Goal: Information Seeking & Learning: Learn about a topic

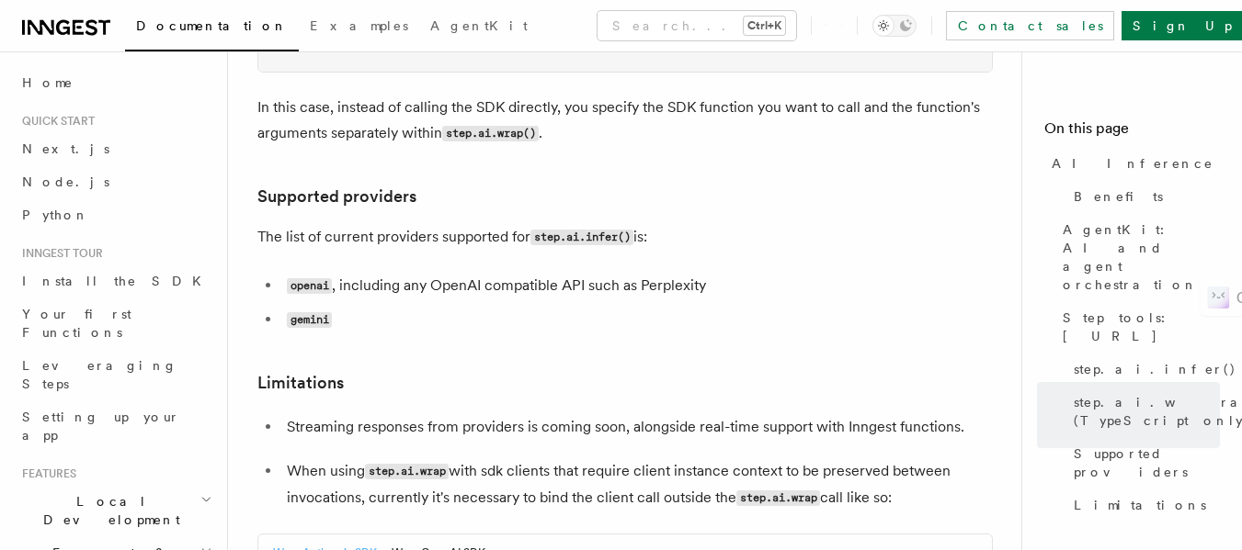
scroll to position [3321, 0]
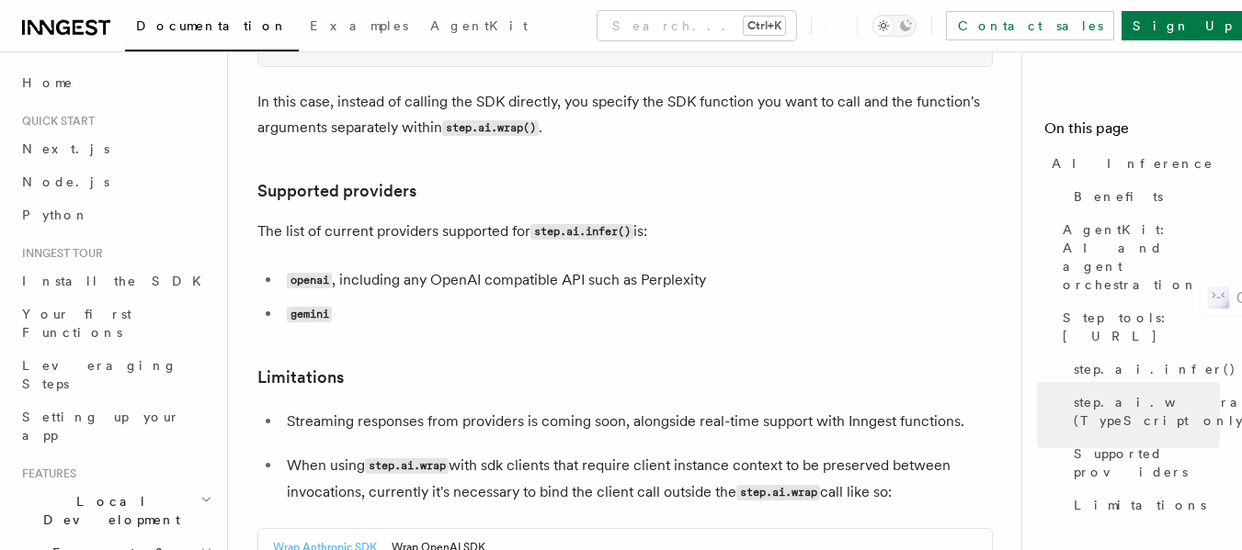
click at [641, 267] on li "openai , including any OpenAI compatible API such as Perplexity" at bounding box center [636, 280] width 711 height 27
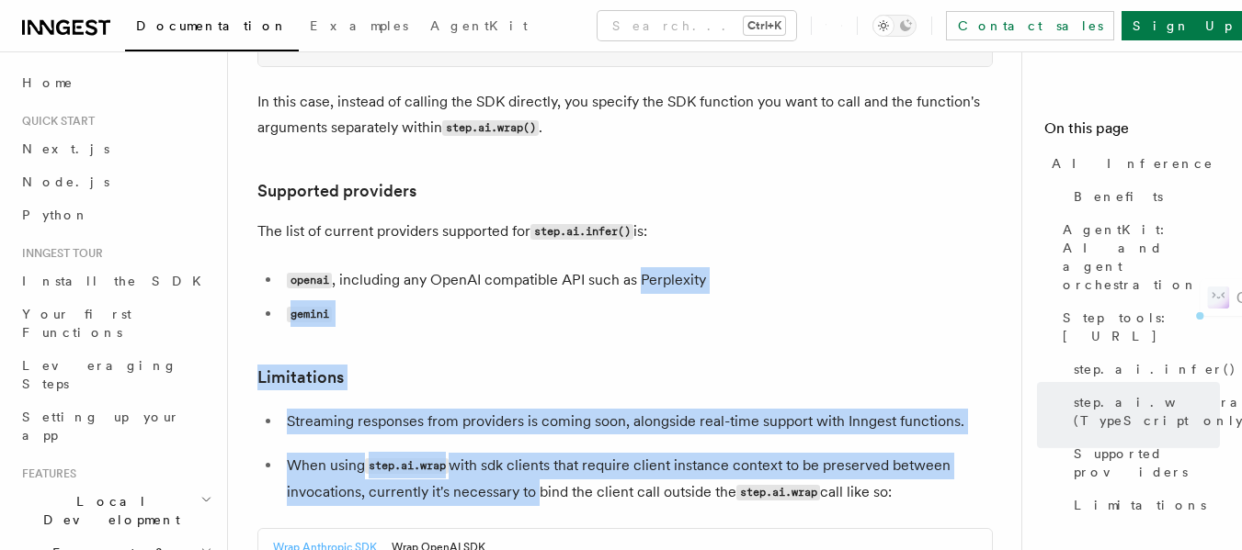
drag, startPoint x: 641, startPoint y: 139, endPoint x: 526, endPoint y: 366, distance: 254.4
click at [526, 366] on article "Features Inngest Functions Steps & Workflows AI Inference TypeScript Python v0.…" at bounding box center [631, 62] width 749 height 6605
click at [526, 453] on p "When using step.ai.wrap with sdk clients that require client instance context t…" at bounding box center [640, 479] width 706 height 53
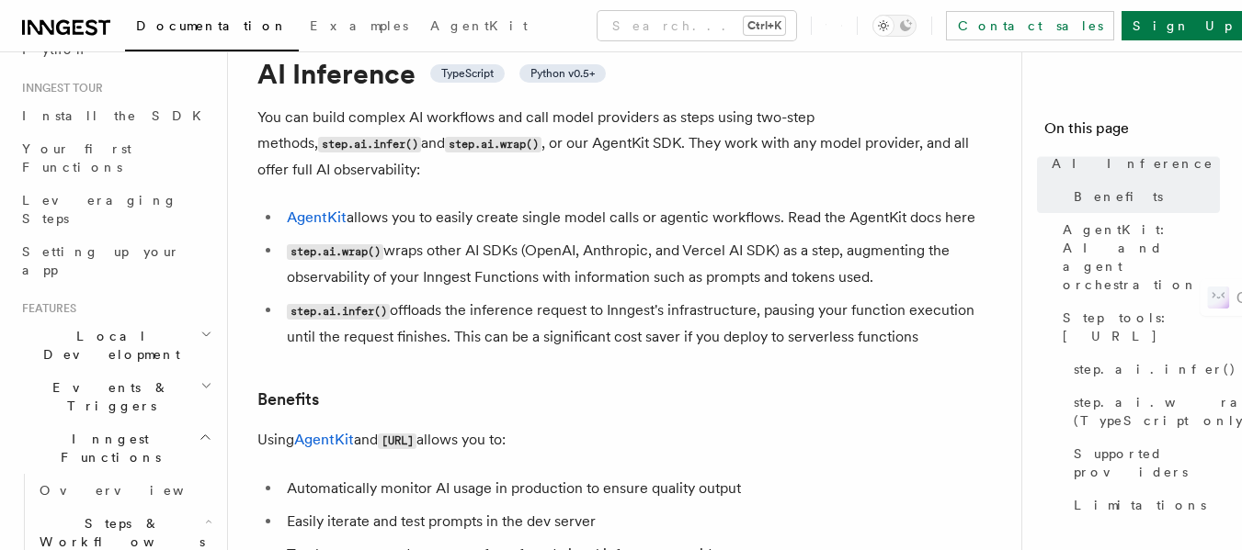
scroll to position [0, 0]
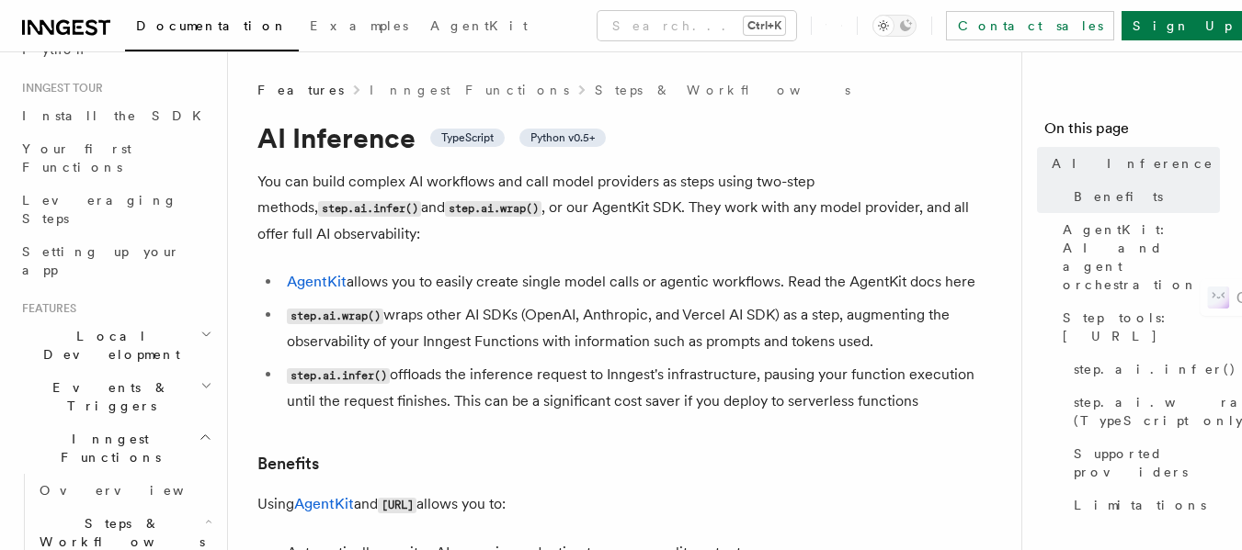
click at [392, 85] on link "Inngest Functions" at bounding box center [468, 90] width 199 height 18
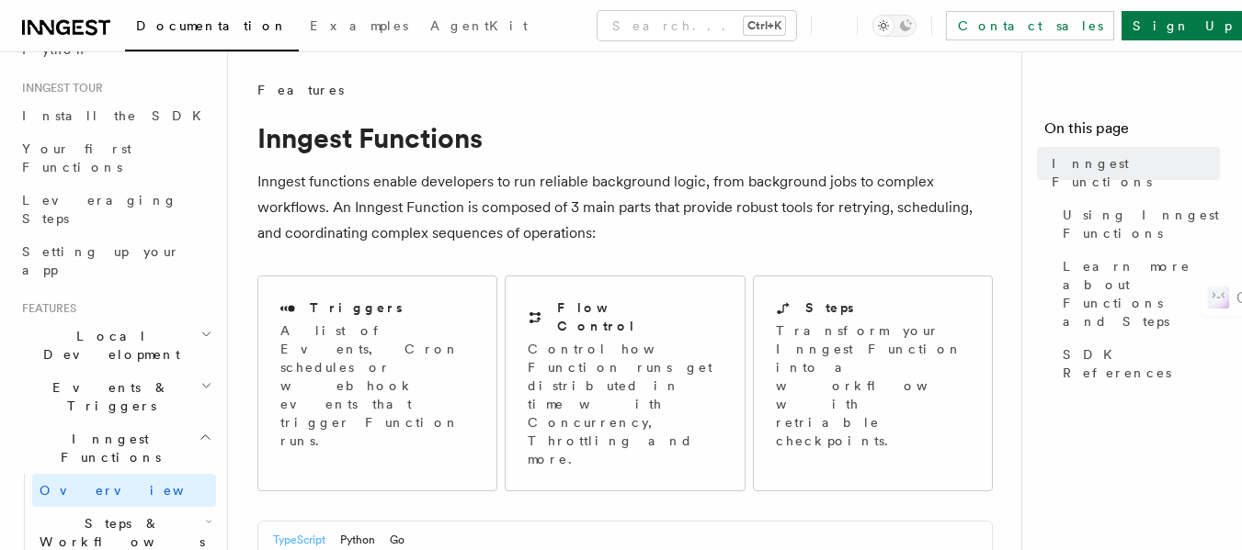
scroll to position [74, 0]
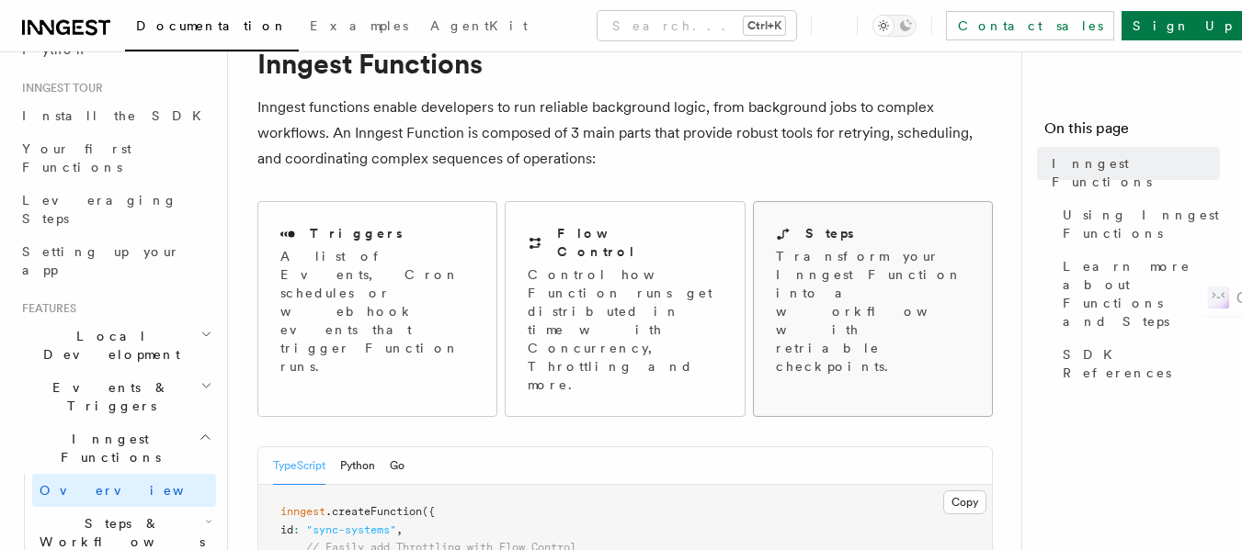
click at [900, 249] on p "Transform your Inngest Function into a workflow with retriable checkpoints." at bounding box center [874, 311] width 197 height 129
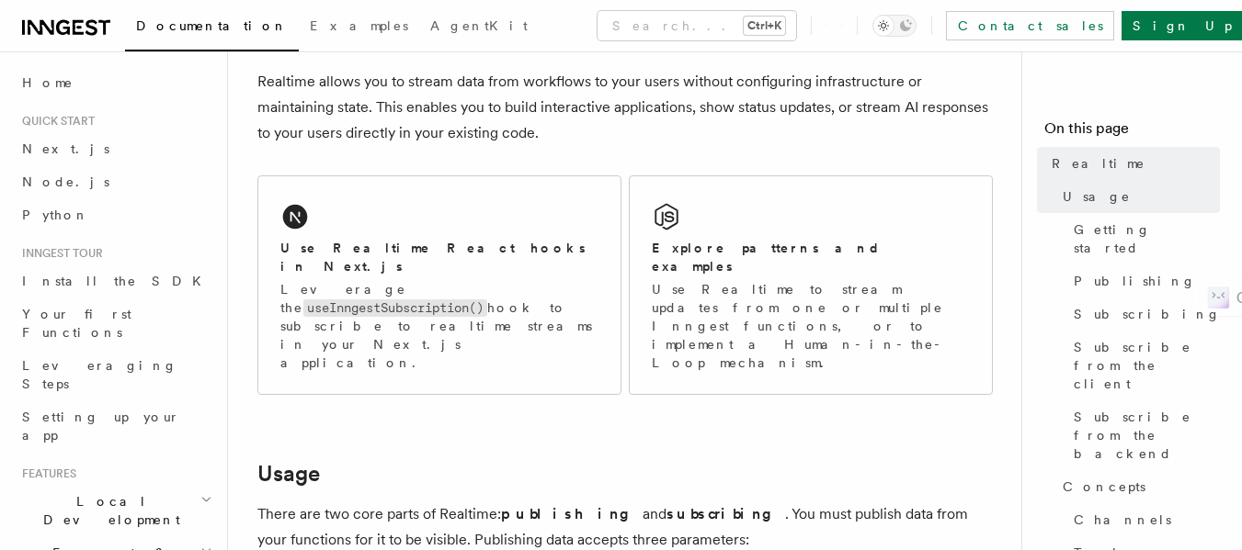
scroll to position [229, 0]
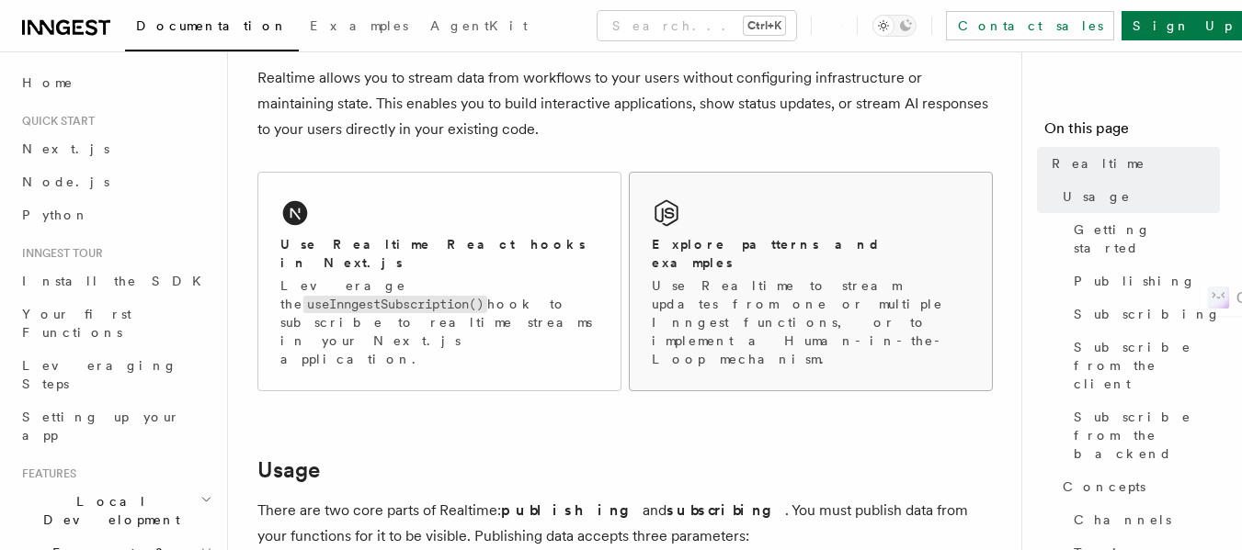
click at [694, 231] on div "Explore patterns and examples Use Realtime to stream updates from one or multip…" at bounding box center [811, 282] width 362 height 218
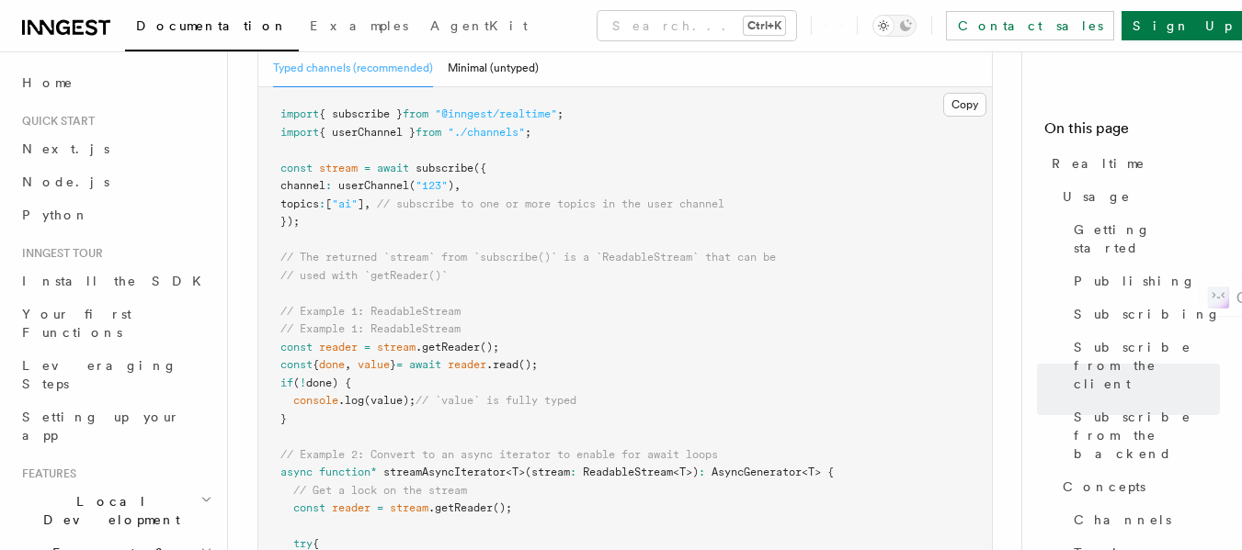
scroll to position [3883, 0]
click at [688, 281] on pre "import { subscribe } from "@inngest/realtime" ; import { userChannel } from "./…" at bounding box center [624, 472] width 733 height 772
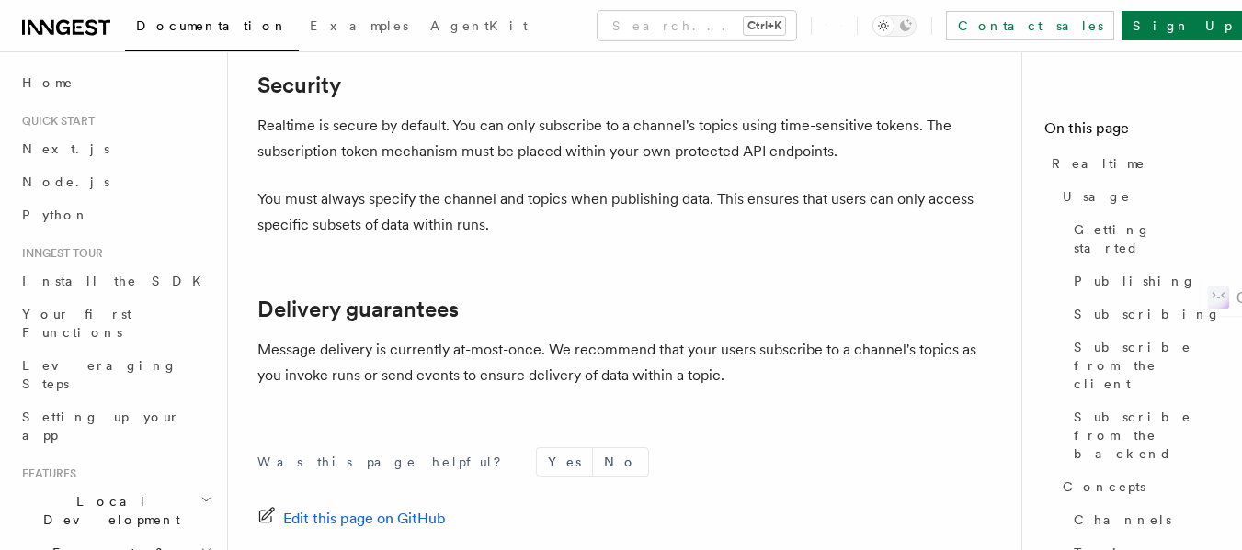
scroll to position [6301, 0]
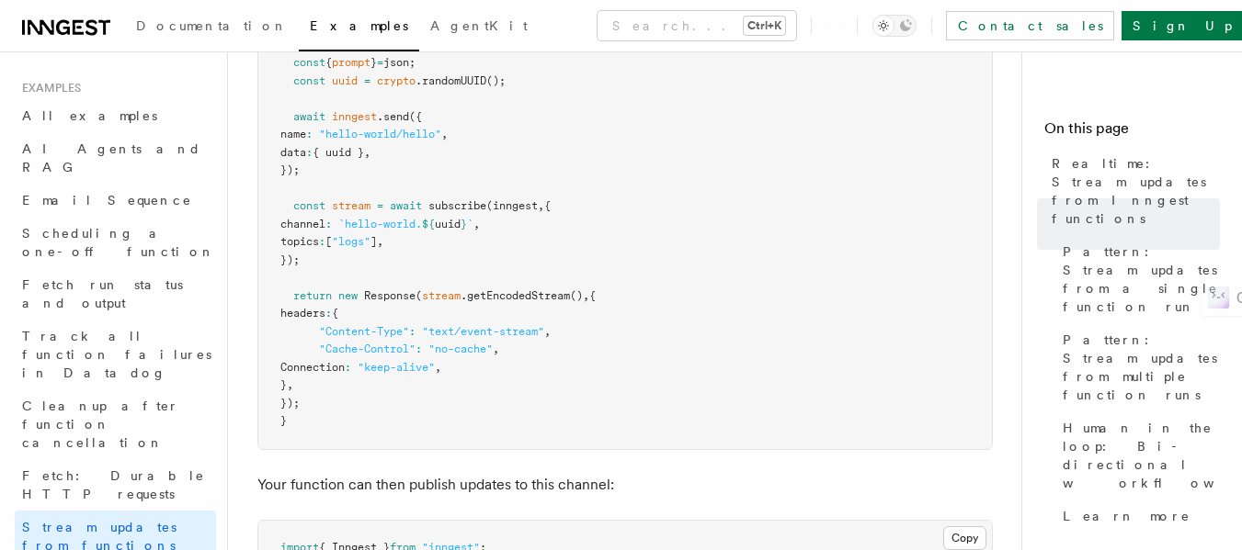
scroll to position [493, 0]
click at [573, 166] on pre "import crypto from "crypto" ; import { inngest } from "@/inngest/client" ; impo…" at bounding box center [624, 187] width 733 height 521
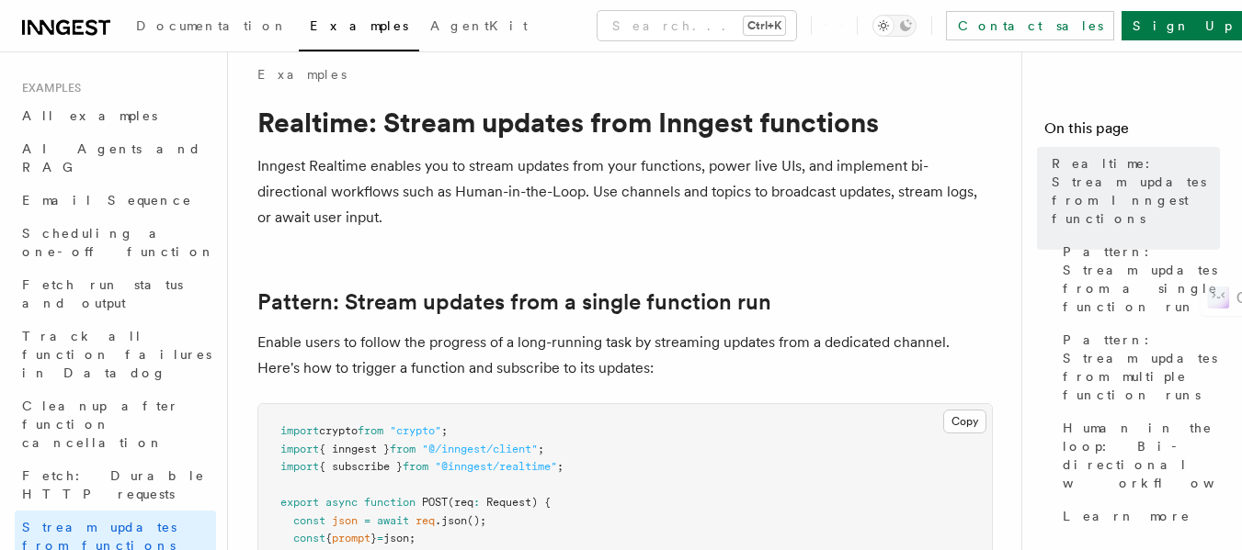
scroll to position [0, 0]
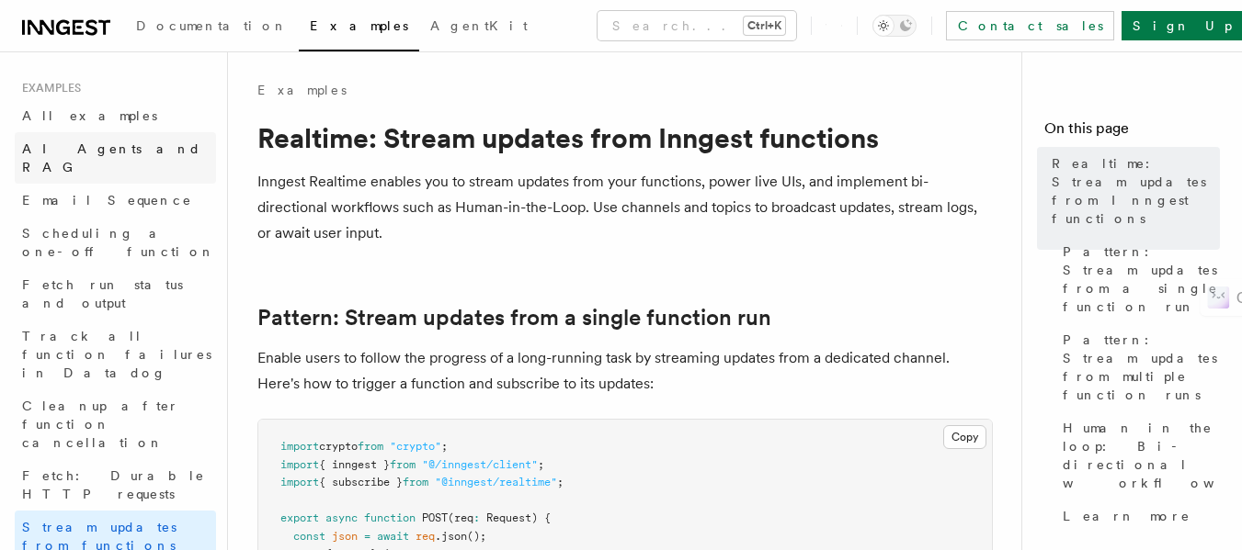
click at [82, 160] on link "AI Agents and RAG" at bounding box center [115, 157] width 201 height 51
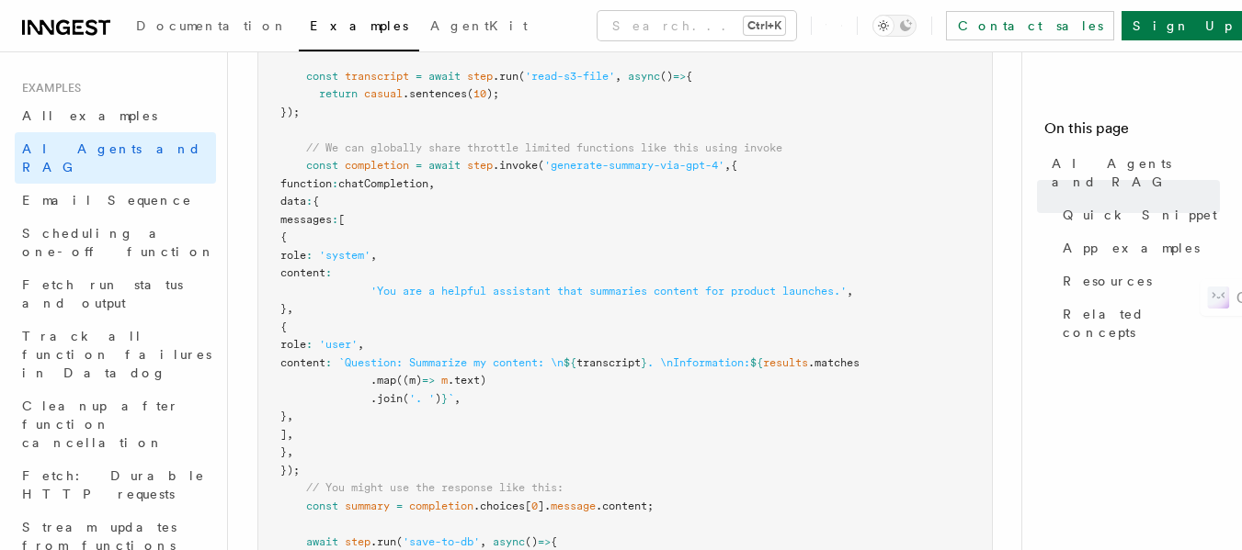
scroll to position [1154, 0]
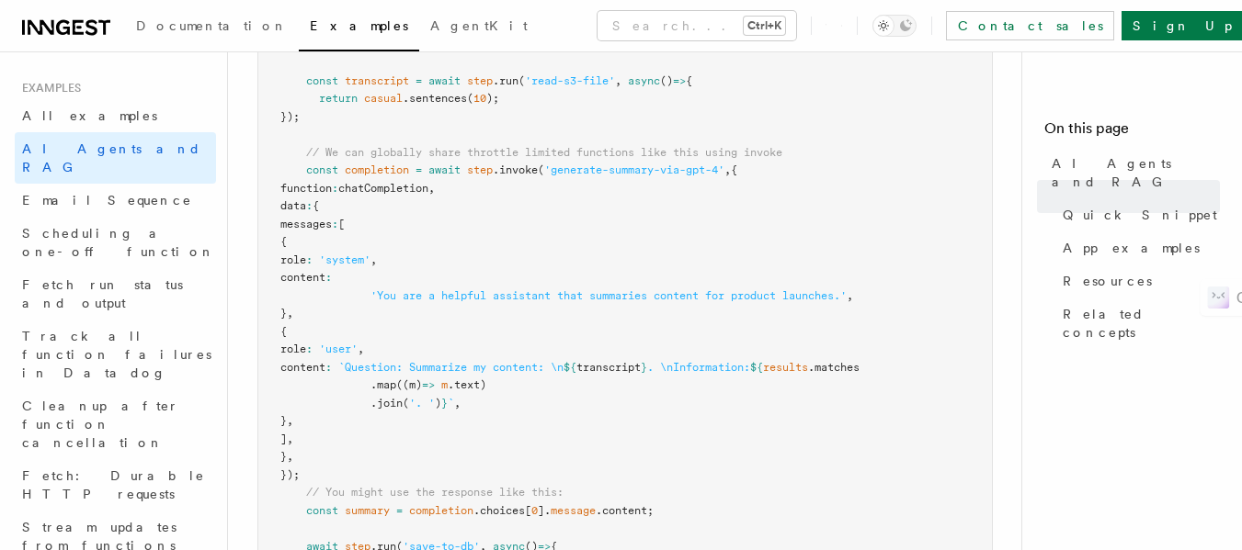
drag, startPoint x: 302, startPoint y: 203, endPoint x: 357, endPoint y: 100, distance: 116.3
click at [357, 100] on span "return" at bounding box center [338, 98] width 39 height 13
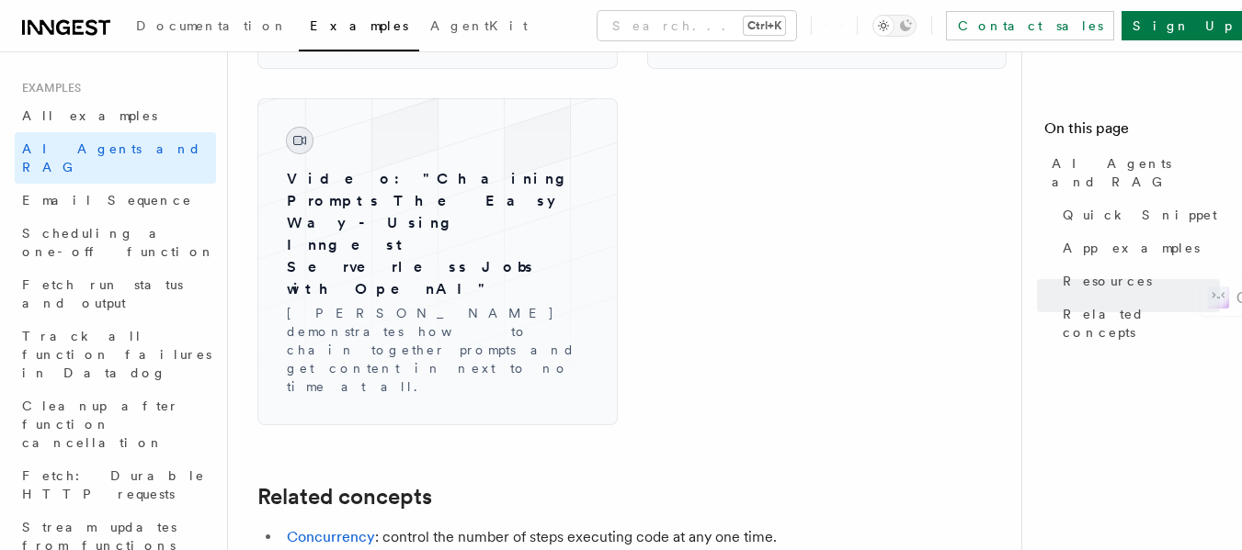
scroll to position [3443, 0]
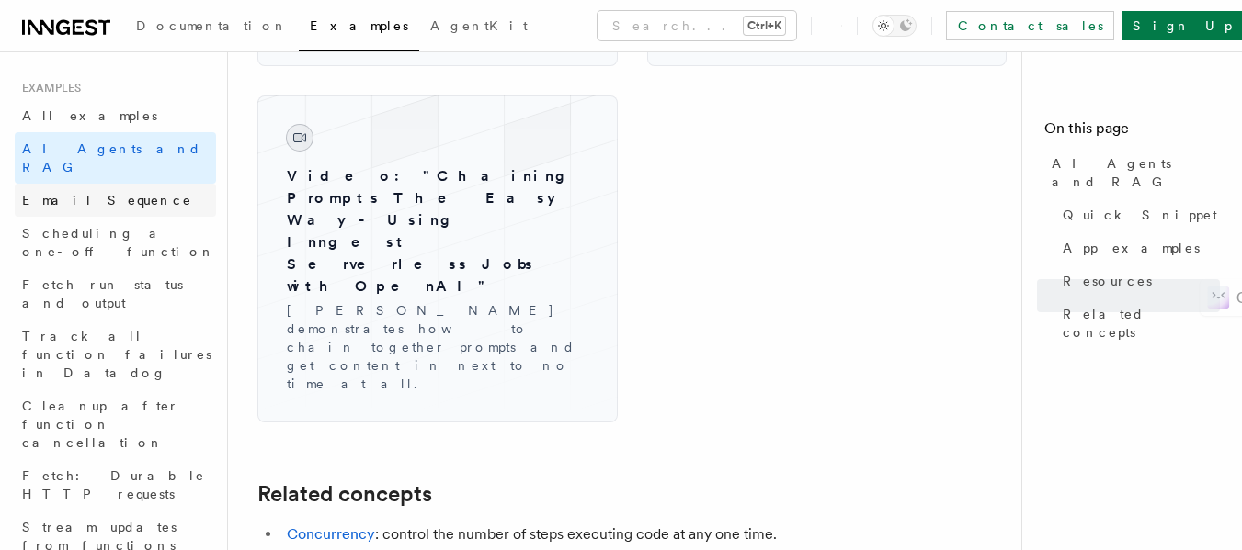
click at [105, 193] on span "Email Sequence" at bounding box center [107, 200] width 170 height 15
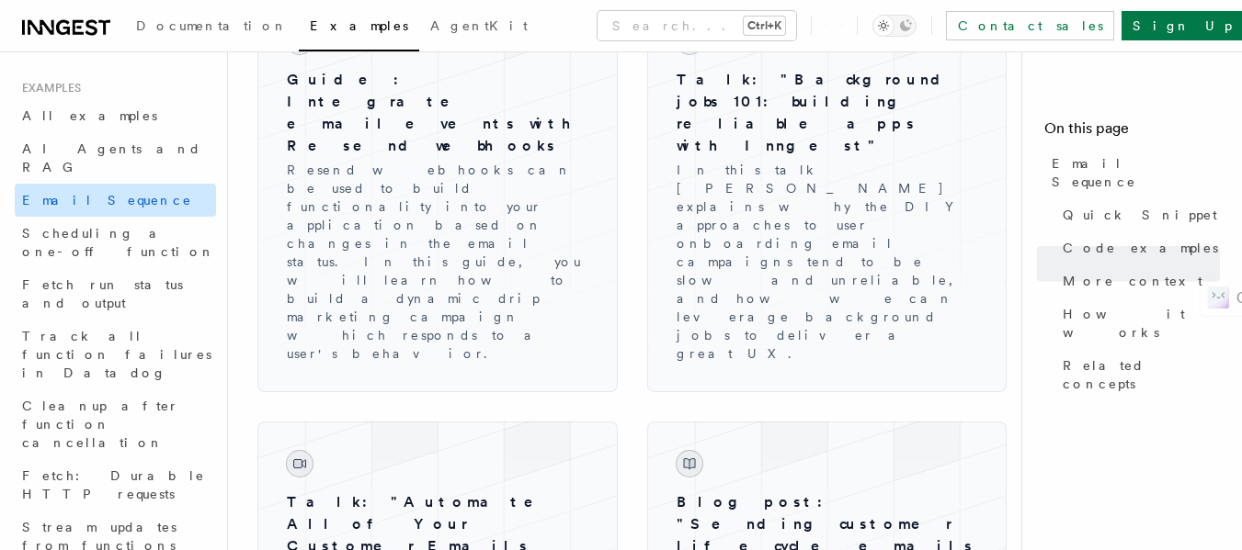
scroll to position [2377, 0]
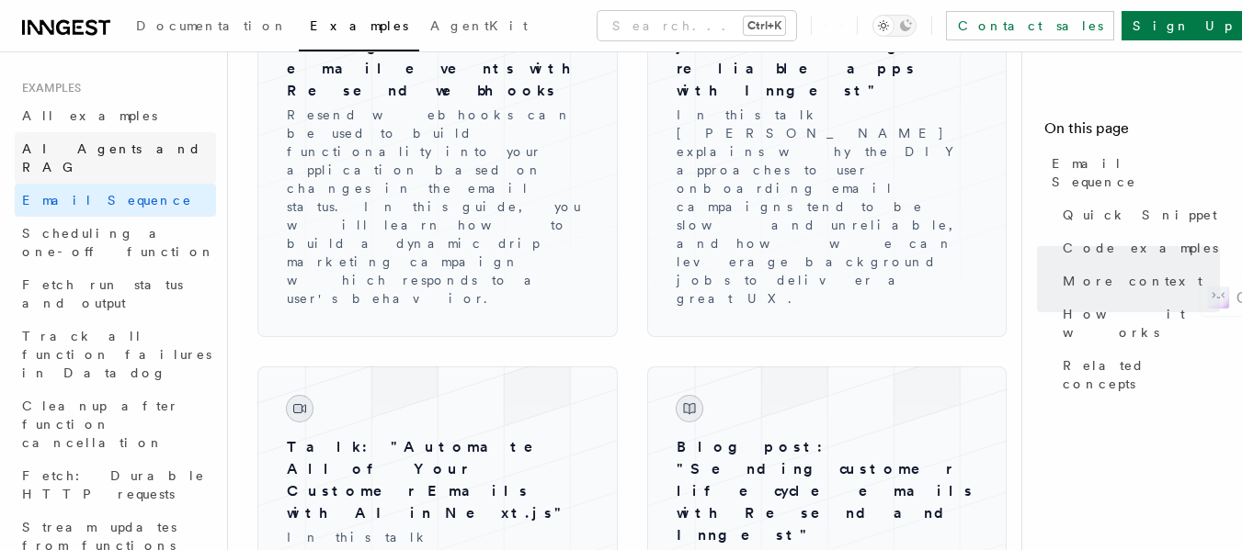
click at [114, 140] on span "AI Agents and RAG" at bounding box center [119, 158] width 194 height 37
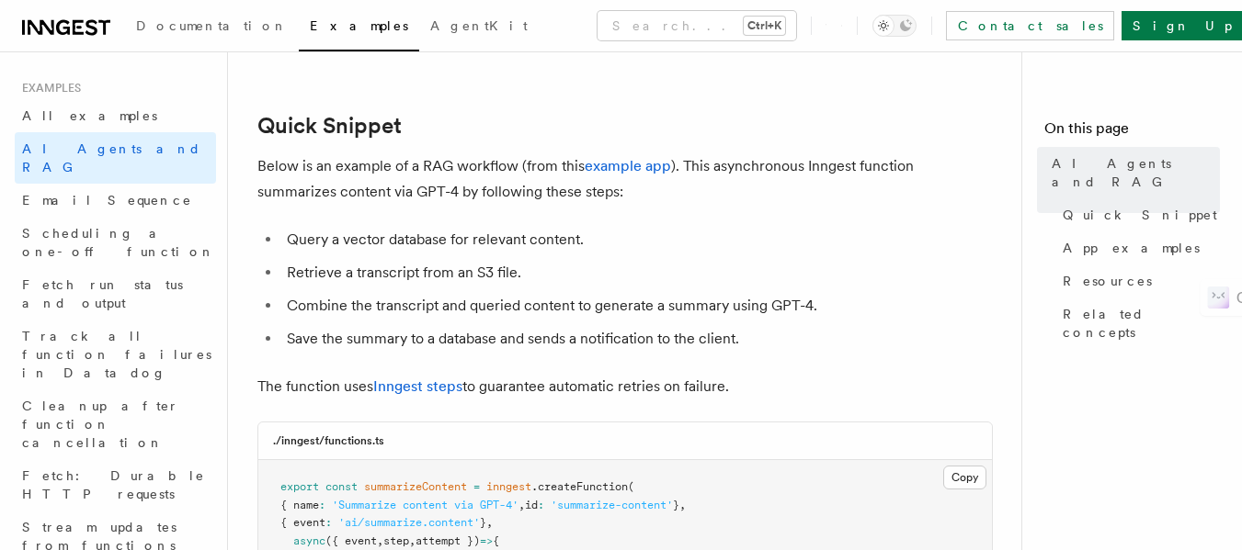
scroll to position [193, 0]
click at [652, 164] on link "example app" at bounding box center [627, 164] width 86 height 17
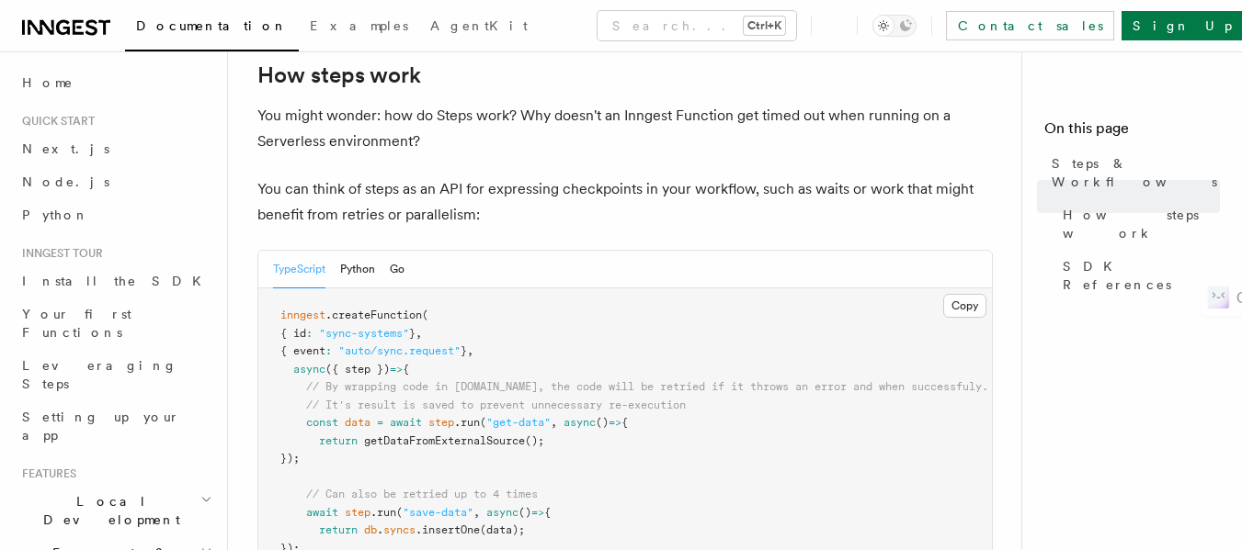
scroll to position [745, 0]
click at [449, 287] on pre "inngest .createFunction ( { id : "sync-systems" } , { event : "auto/sync.reques…" at bounding box center [624, 448] width 733 height 323
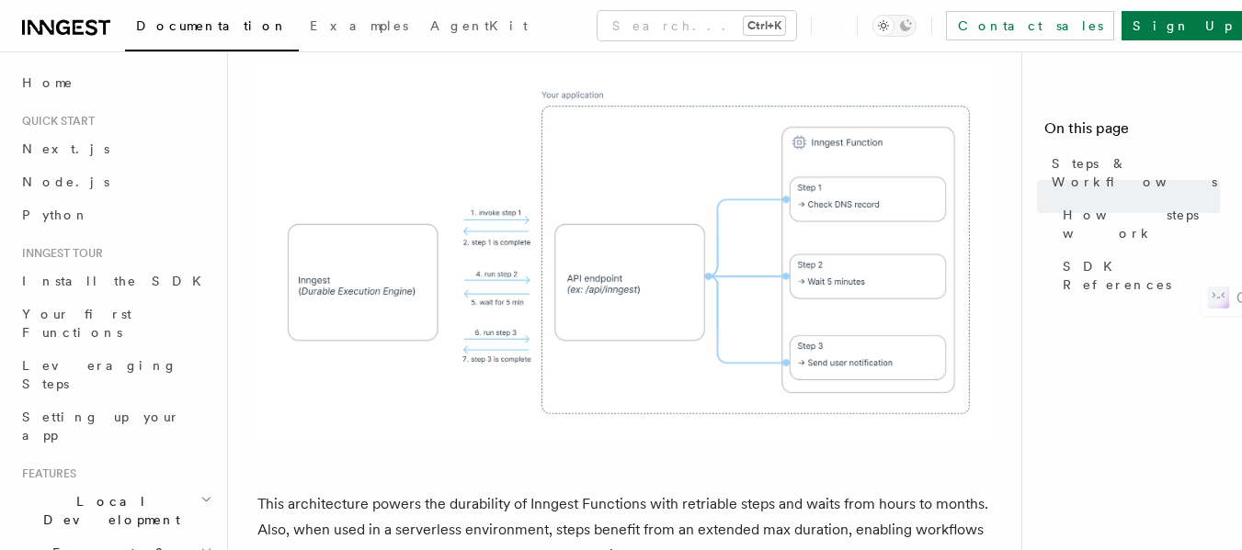
scroll to position [1504, 0]
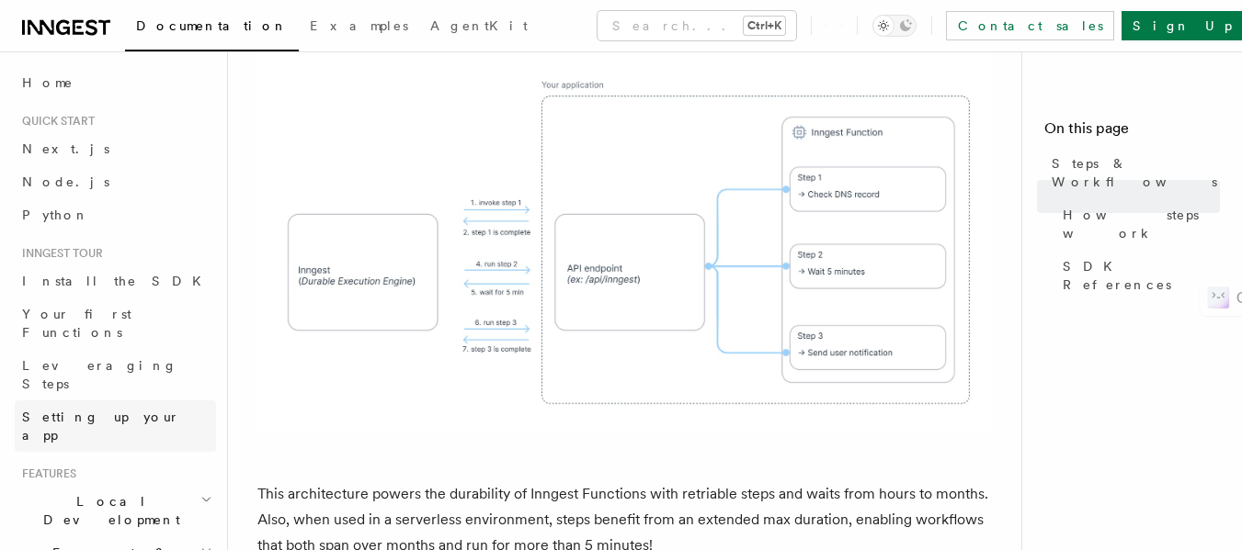
click at [111, 410] on span "Setting up your app" at bounding box center [101, 426] width 158 height 33
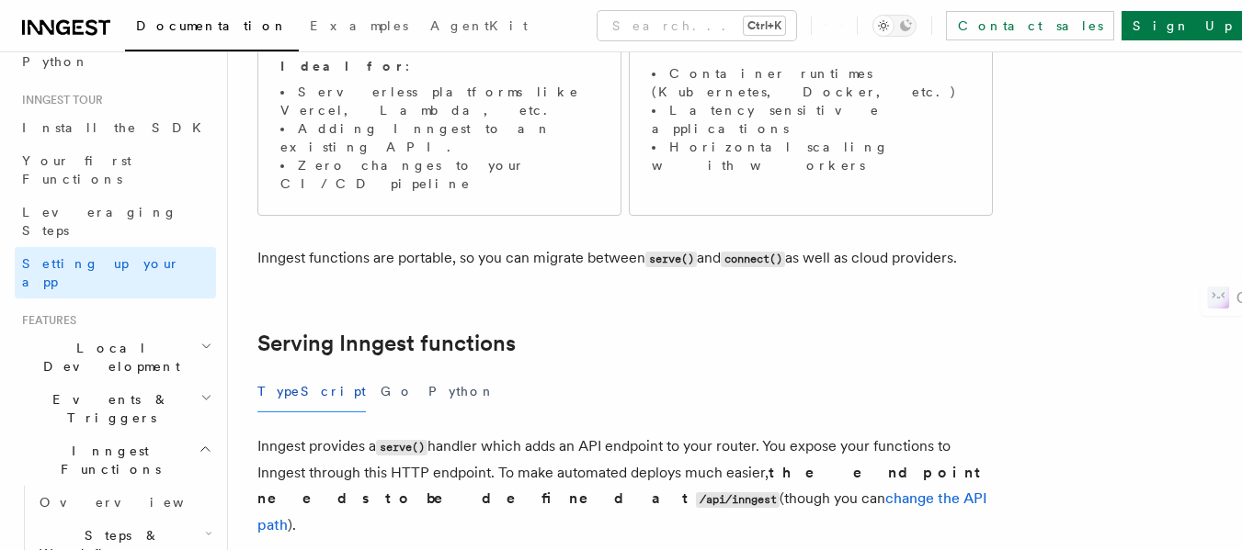
scroll to position [154, 0]
click at [143, 331] on h2 "Local Development" at bounding box center [115, 356] width 201 height 51
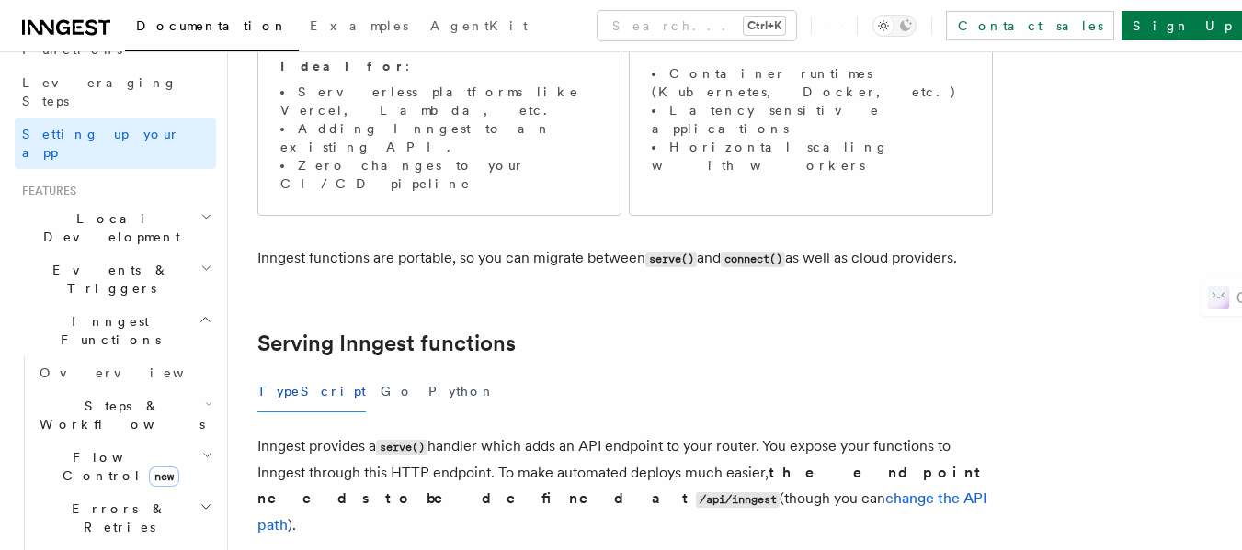
scroll to position [284, 0]
click at [143, 389] on h2 "Steps & Workflows" at bounding box center [124, 414] width 184 height 51
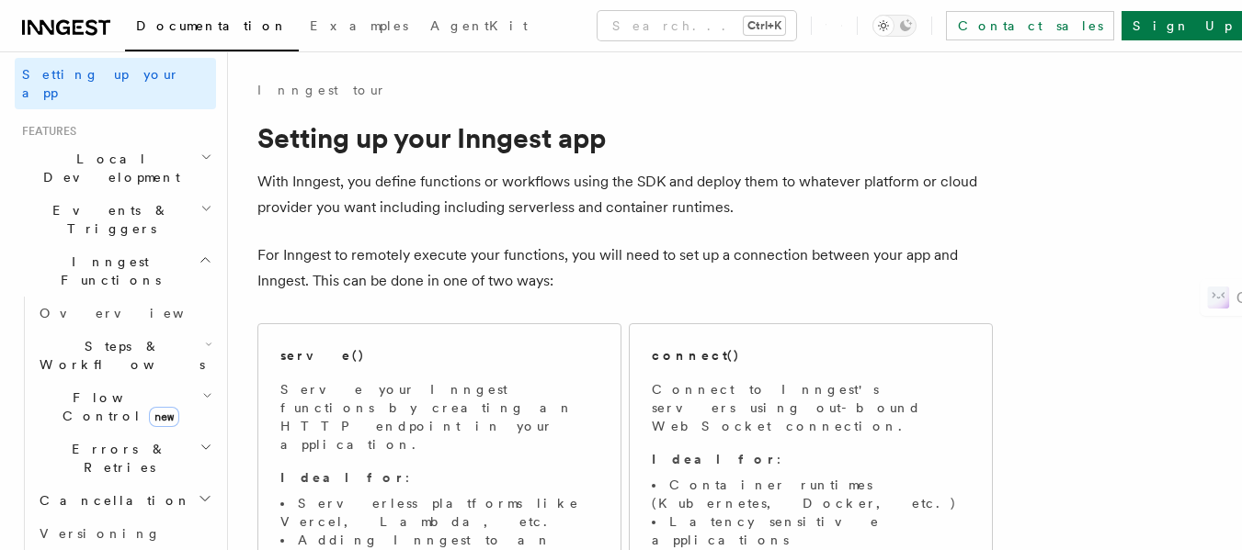
scroll to position [342, 0]
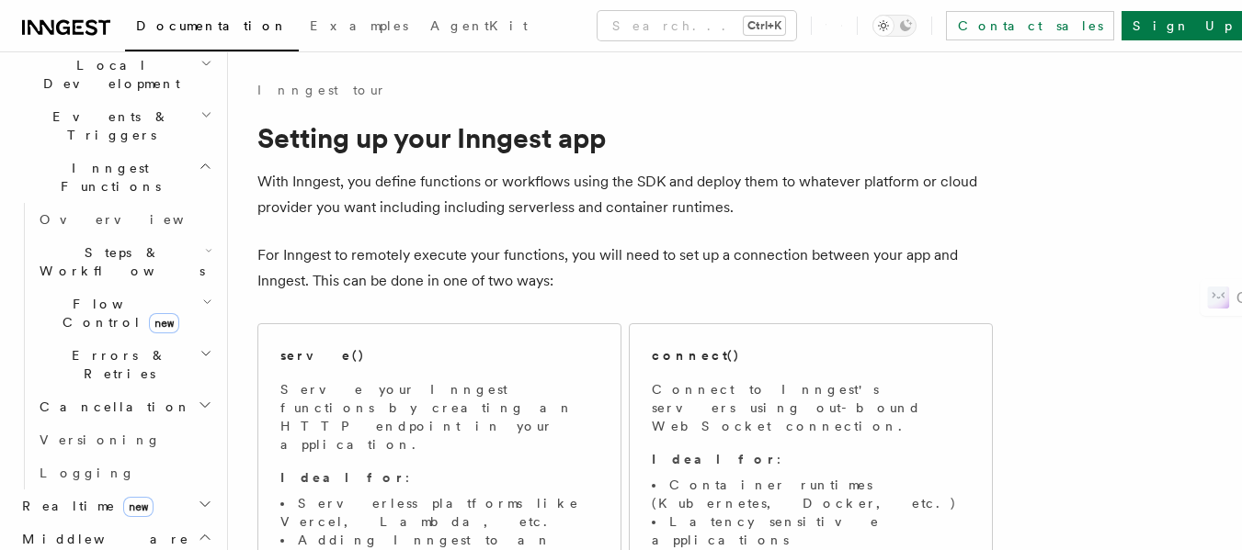
scroll to position [444, 0]
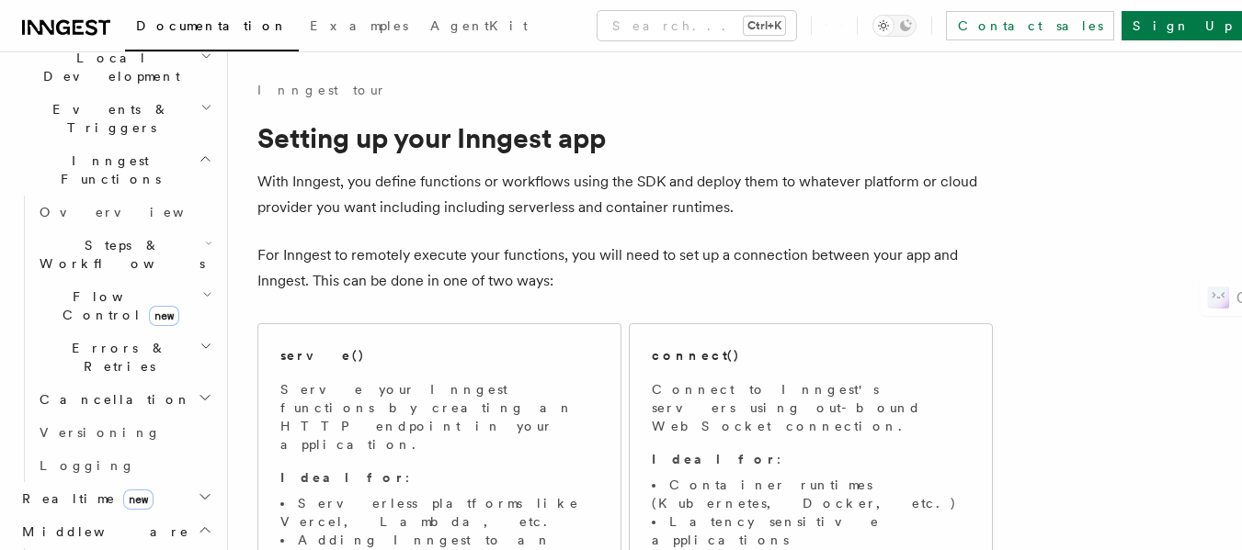
click at [181, 482] on h2 "Realtime new" at bounding box center [115, 498] width 201 height 33
click at [129, 516] on link "Overview" at bounding box center [124, 532] width 184 height 33
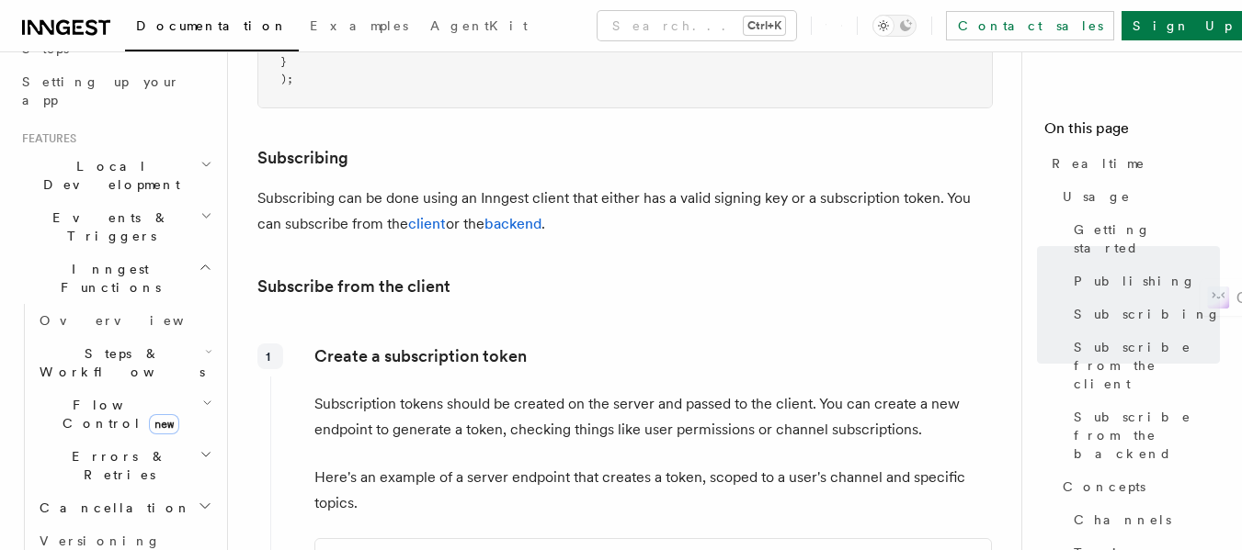
scroll to position [333, 0]
click at [92, 399] on span "Flow Control new" at bounding box center [117, 417] width 170 height 37
click at [86, 347] on span "Steps & Workflows" at bounding box center [118, 365] width 173 height 37
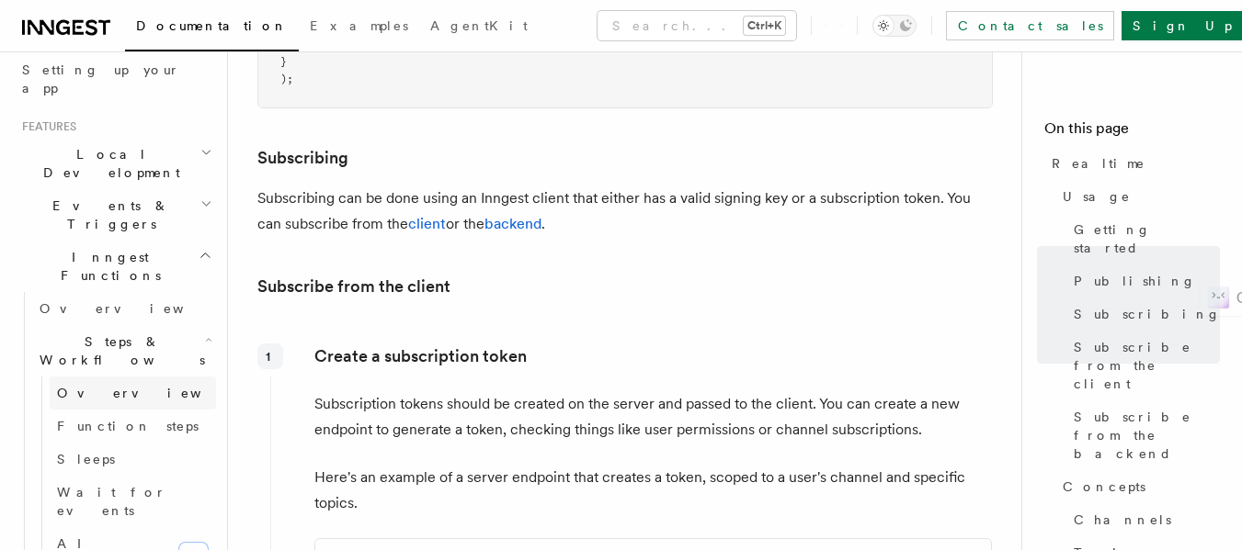
scroll to position [348, 0]
click at [84, 418] on span "Function steps" at bounding box center [128, 425] width 142 height 15
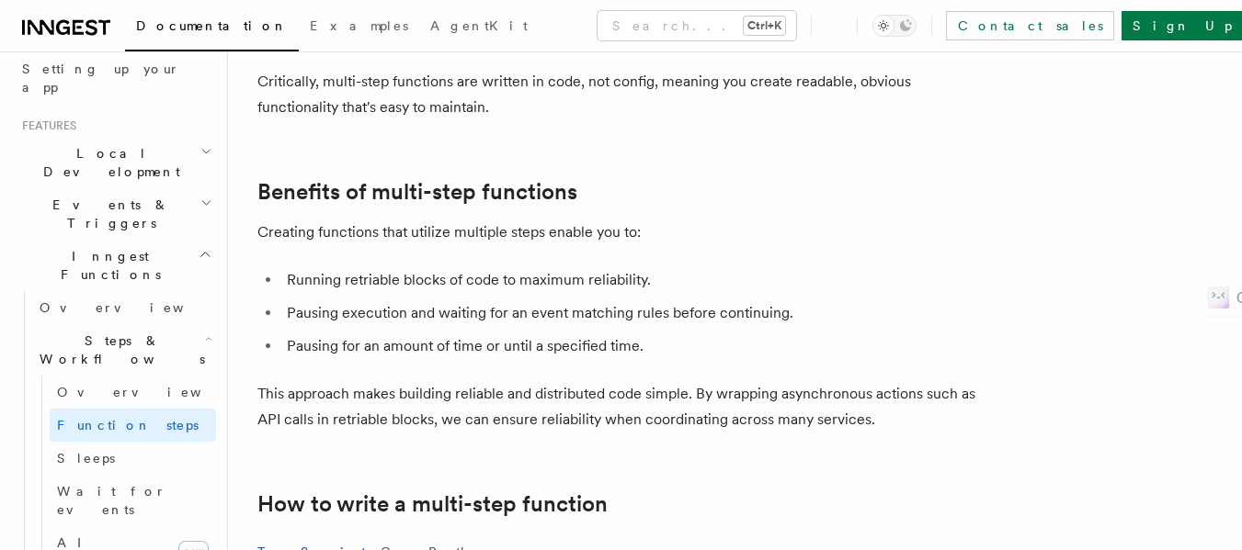
scroll to position [173, 0]
click at [112, 536] on span "AI Inference" at bounding box center [110, 552] width 107 height 33
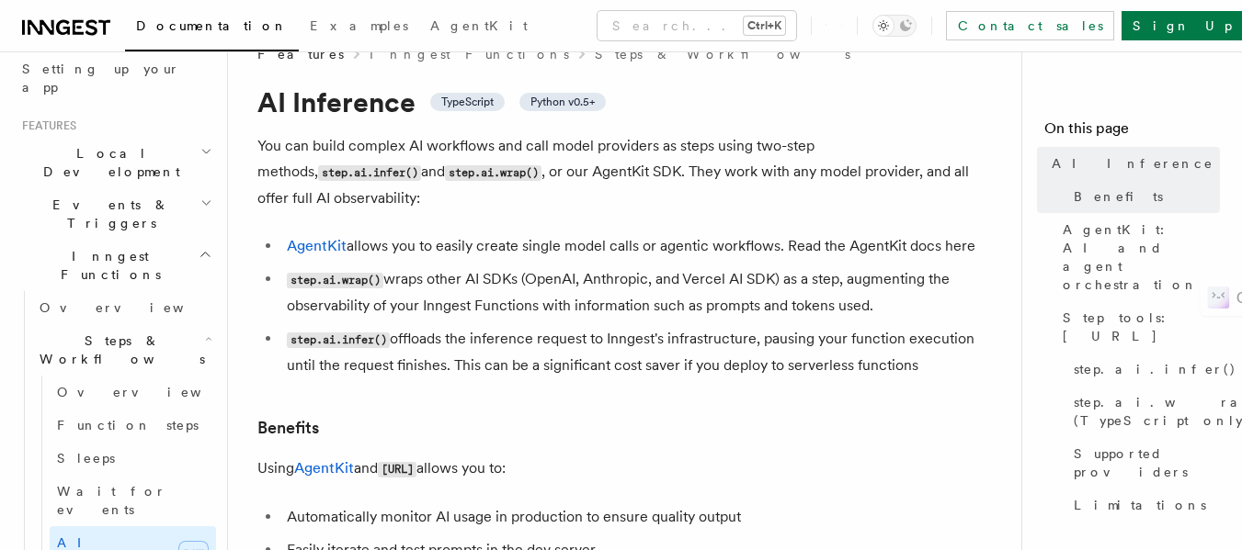
scroll to position [39, 0]
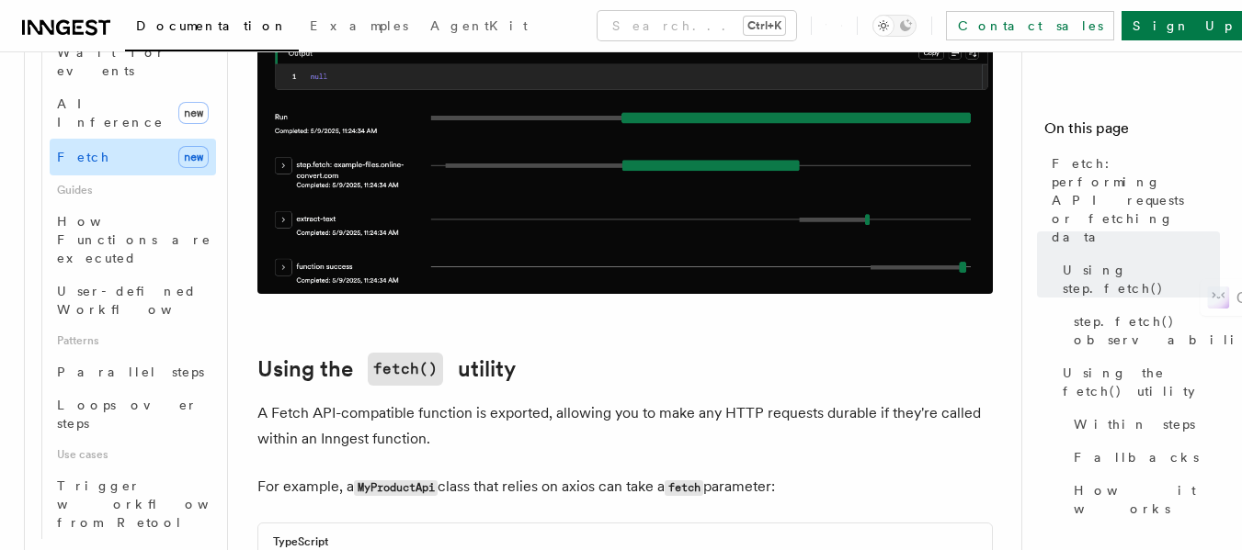
scroll to position [788, 0]
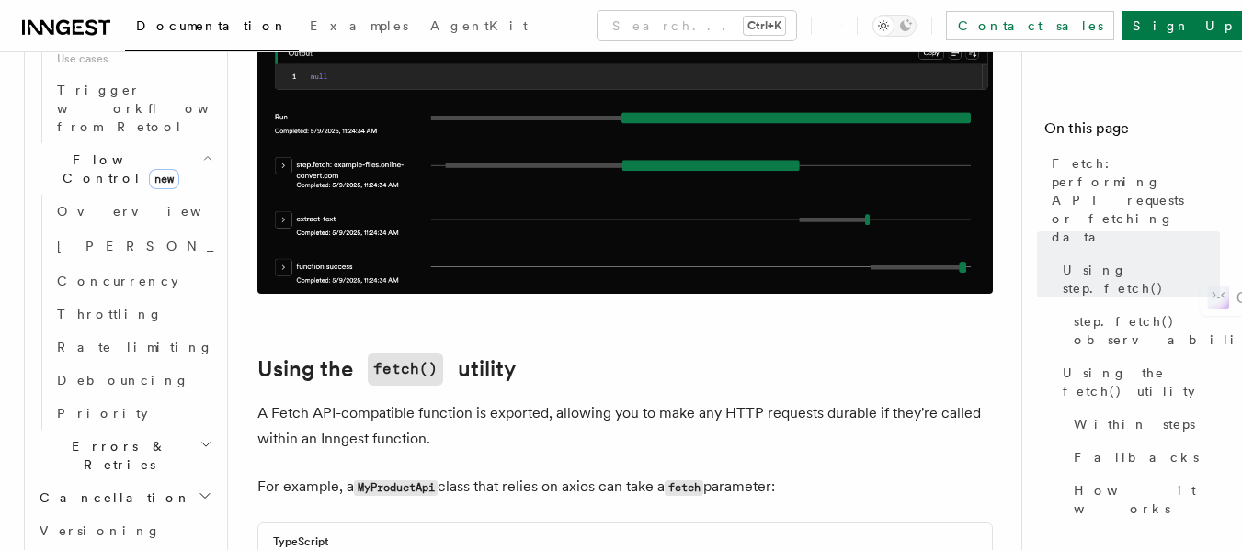
scroll to position [1185, 0]
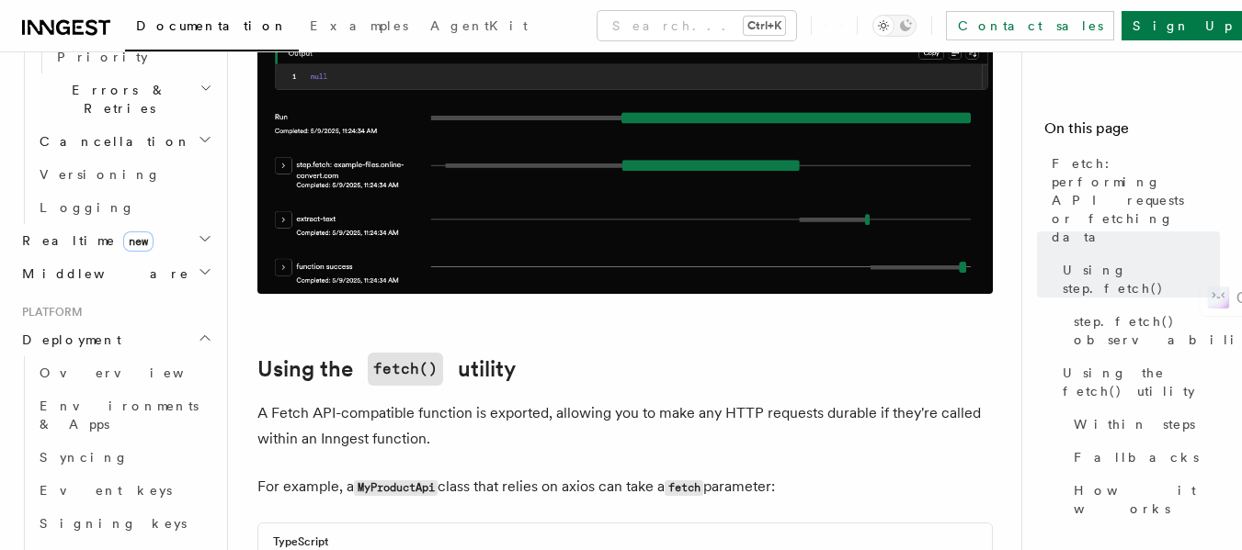
scroll to position [1543, 0]
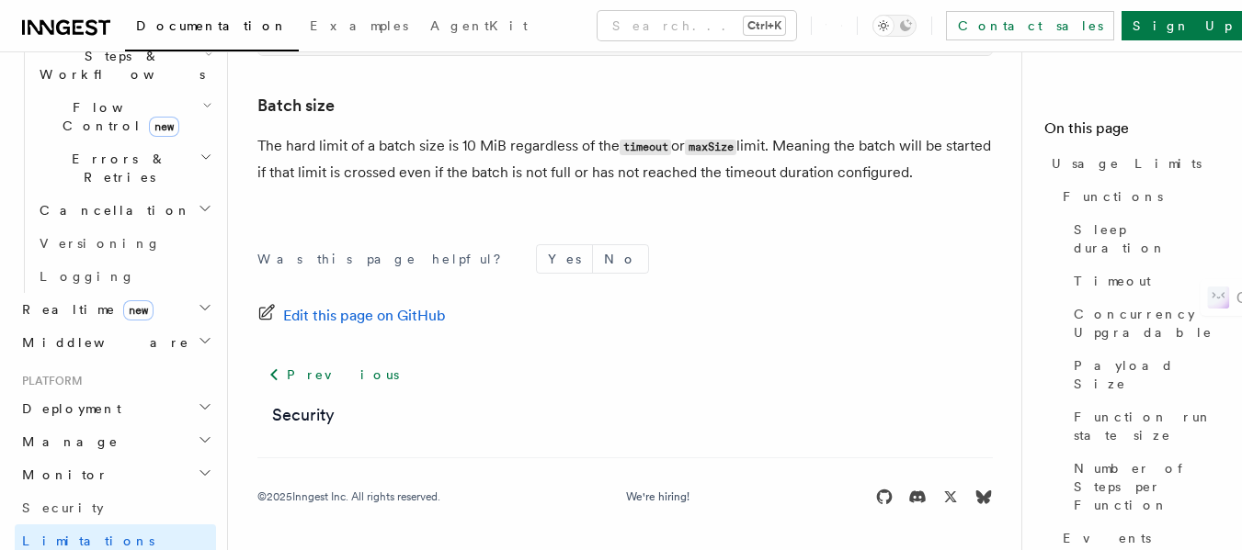
scroll to position [634, 0]
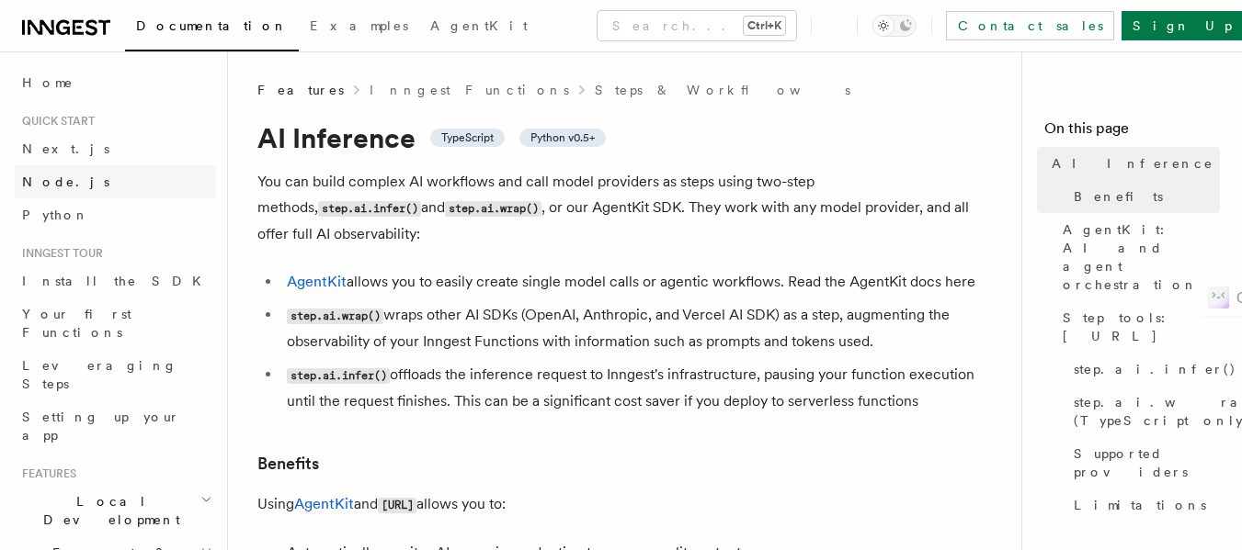
click at [61, 176] on span "Node.js" at bounding box center [65, 182] width 87 height 15
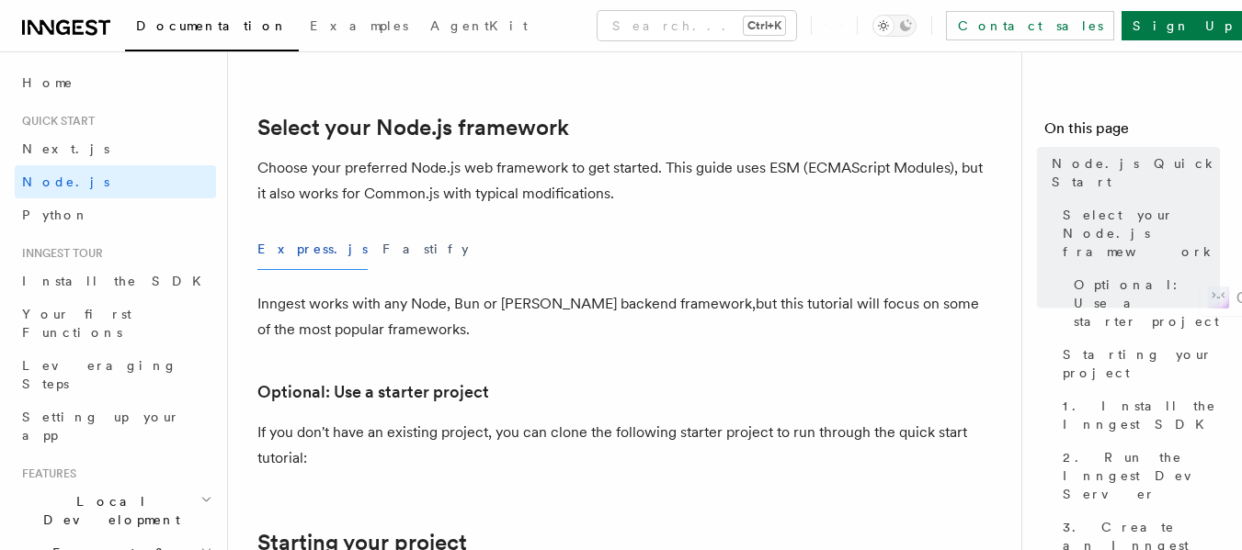
scroll to position [424, 0]
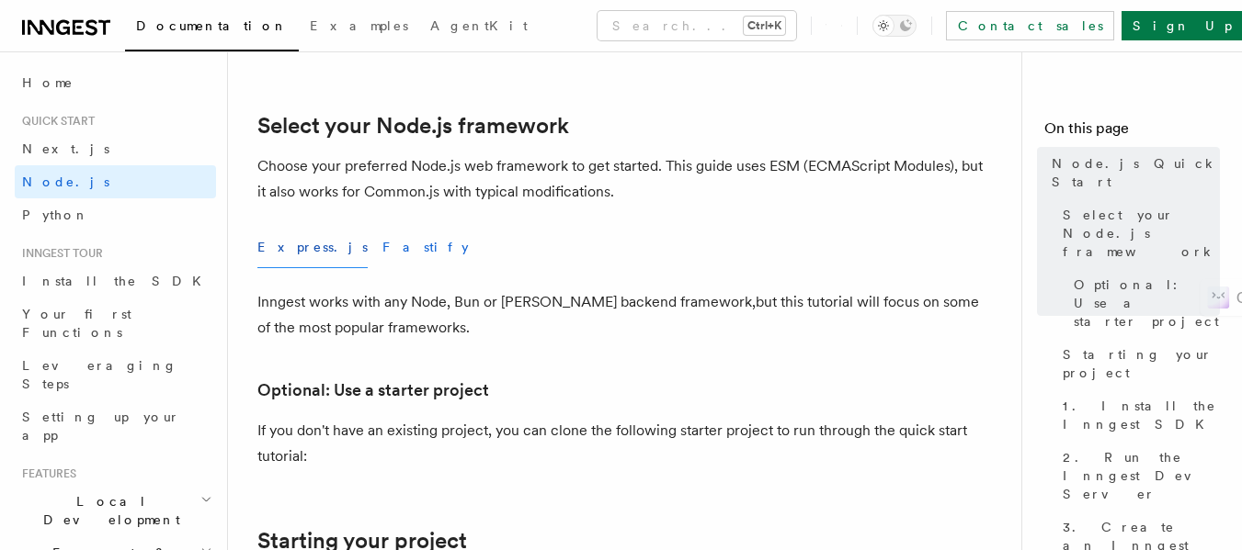
click at [382, 254] on button "Fastify" at bounding box center [425, 247] width 86 height 41
click at [282, 245] on button "Express.js" at bounding box center [312, 247] width 110 height 41
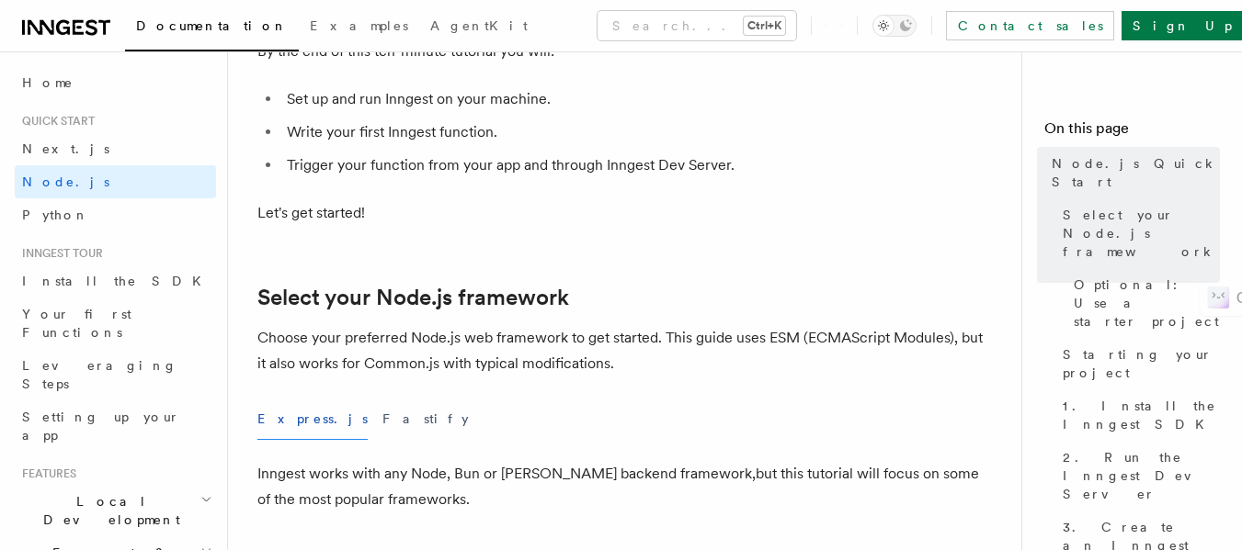
scroll to position [251, 0]
click at [382, 429] on button "Fastify" at bounding box center [425, 420] width 86 height 41
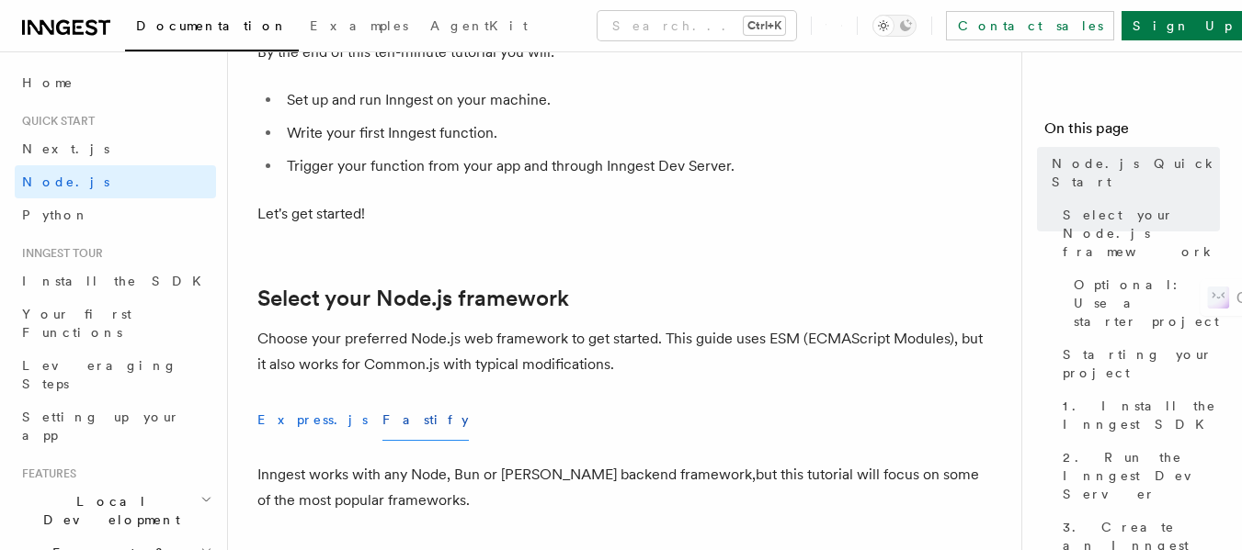
click at [294, 427] on button "Express.js" at bounding box center [312, 420] width 110 height 41
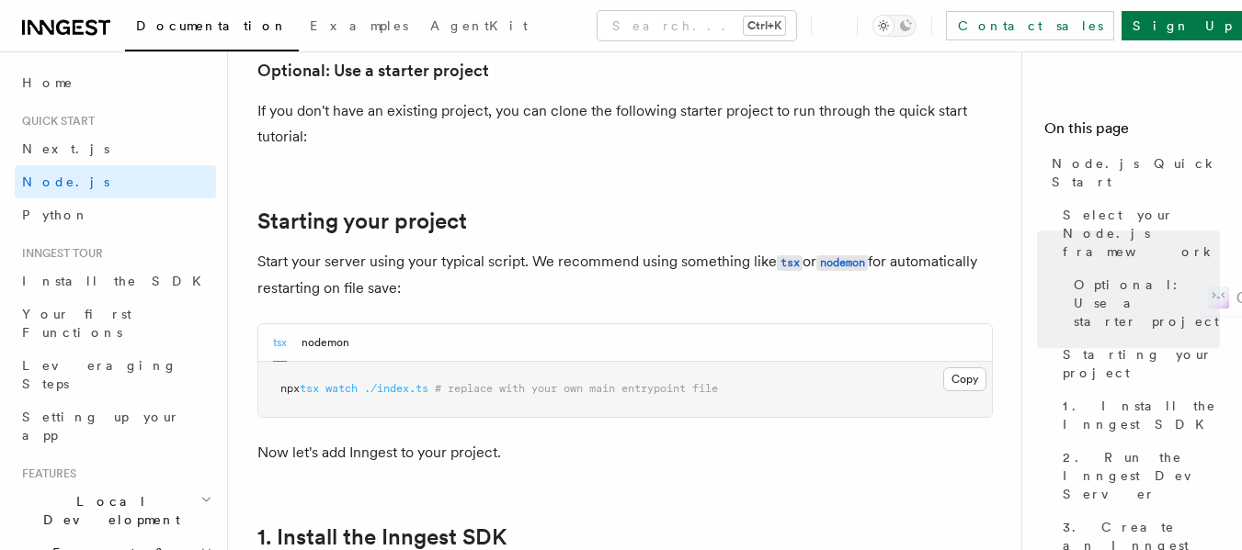
scroll to position [744, 0]
click at [575, 100] on p "If you don't have an existing project, you can clone the following starter proj…" at bounding box center [624, 122] width 735 height 51
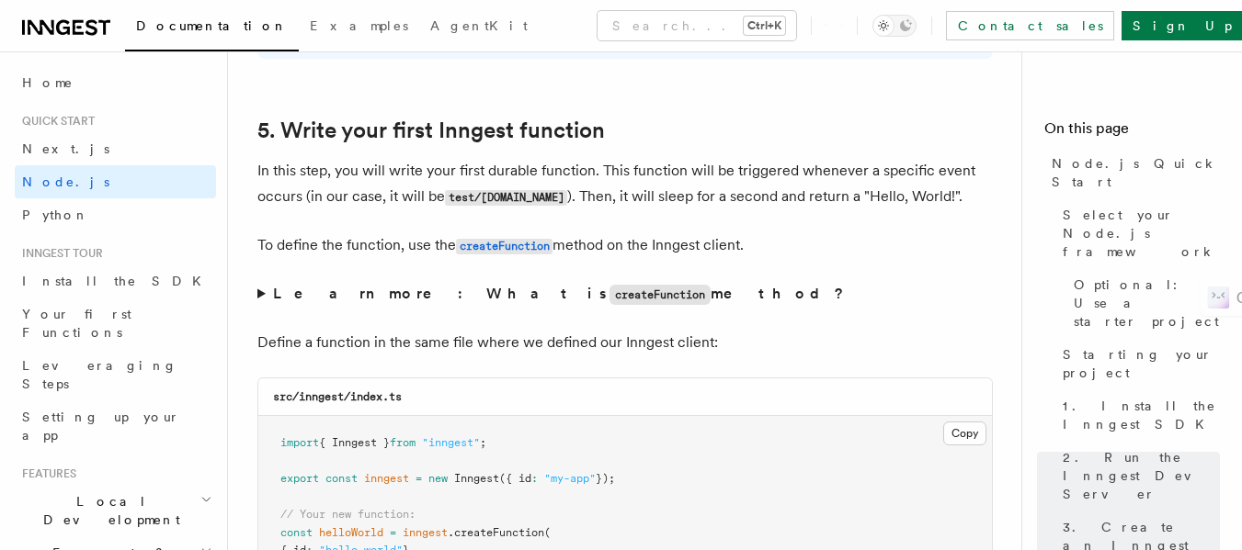
scroll to position [3409, 0]
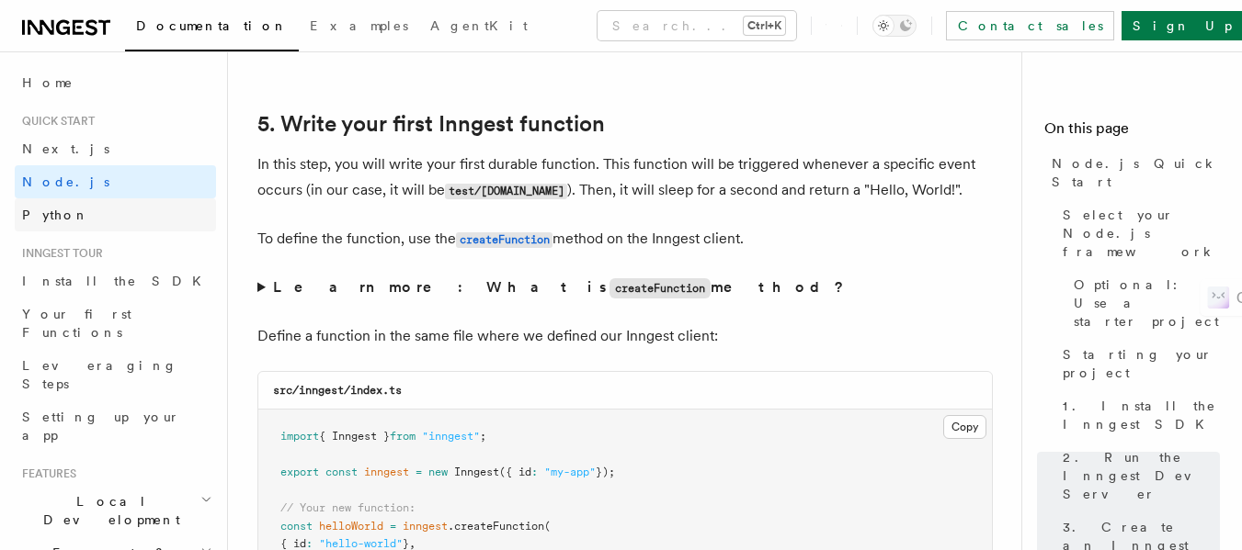
click at [77, 218] on link "Python" at bounding box center [115, 215] width 201 height 33
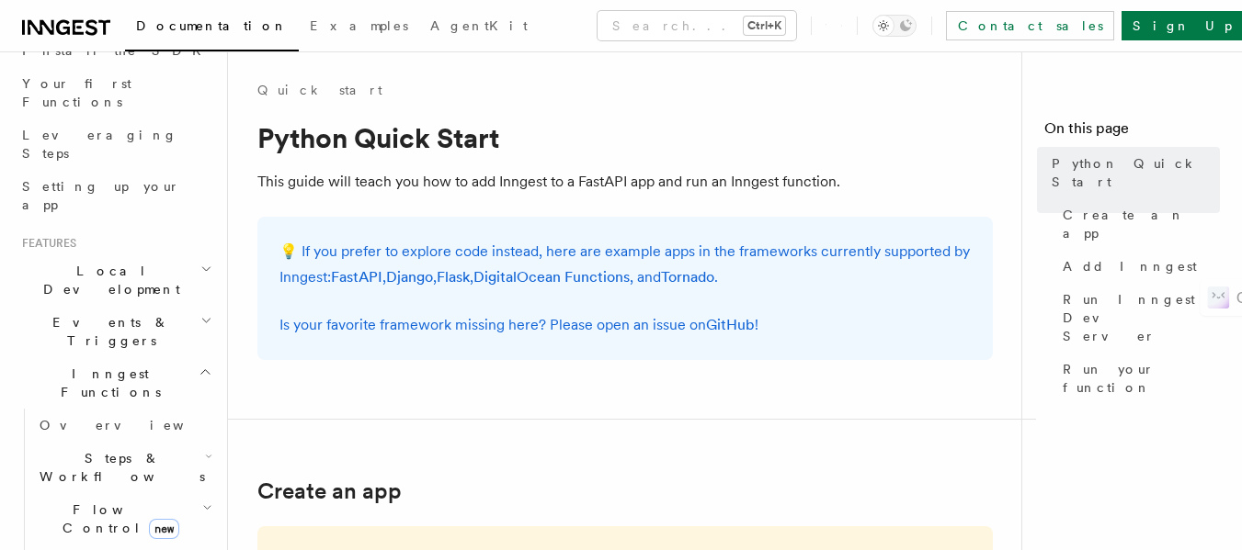
scroll to position [234, 0]
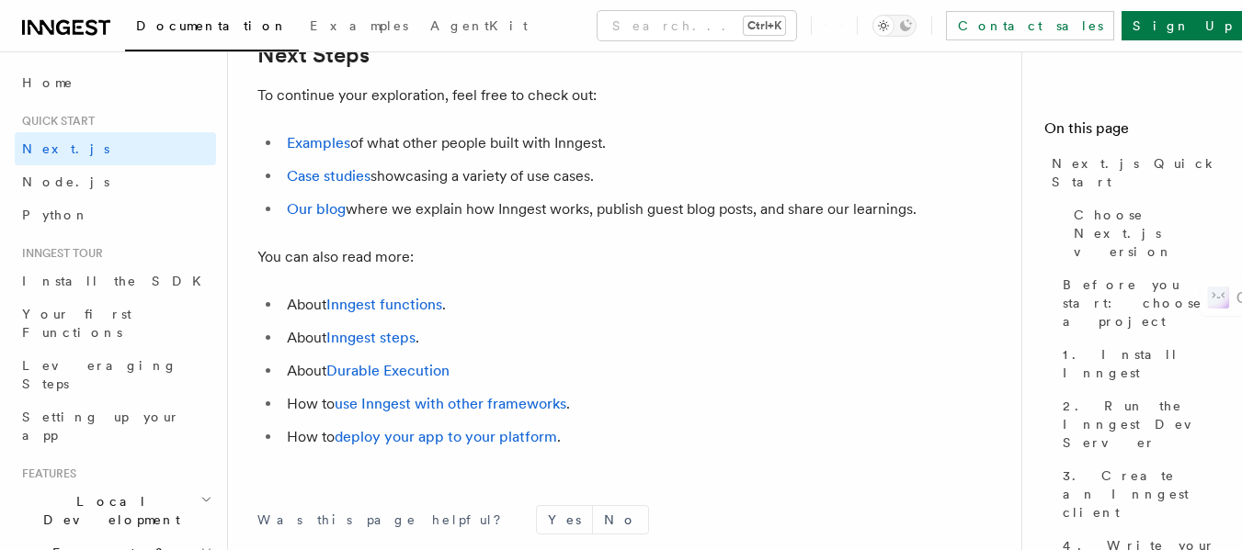
scroll to position [11538, 0]
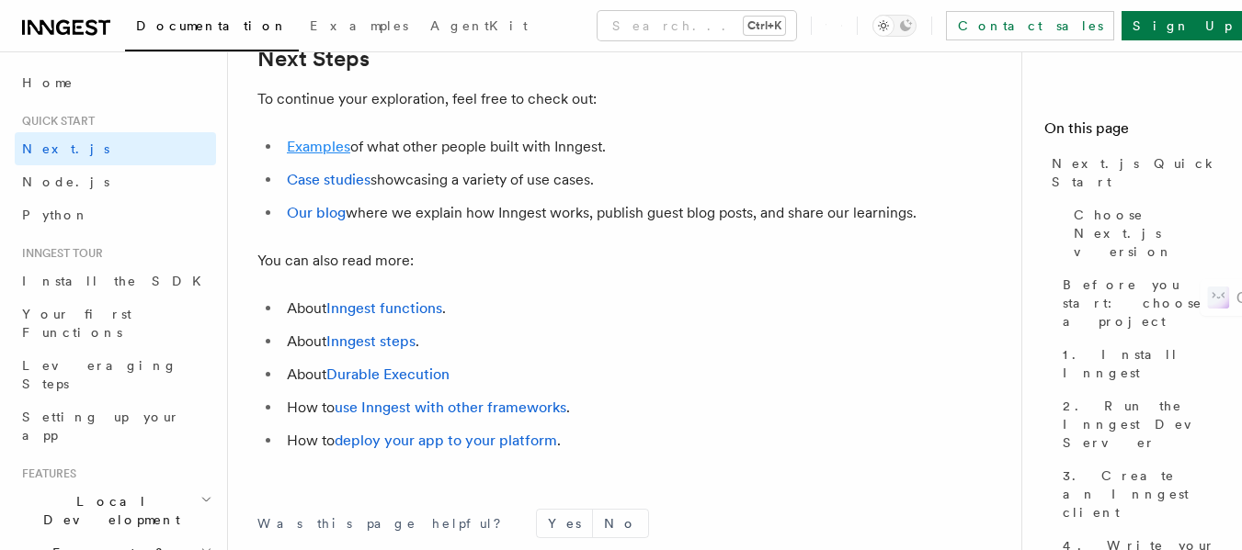
click at [323, 155] on link "Examples" at bounding box center [318, 146] width 63 height 17
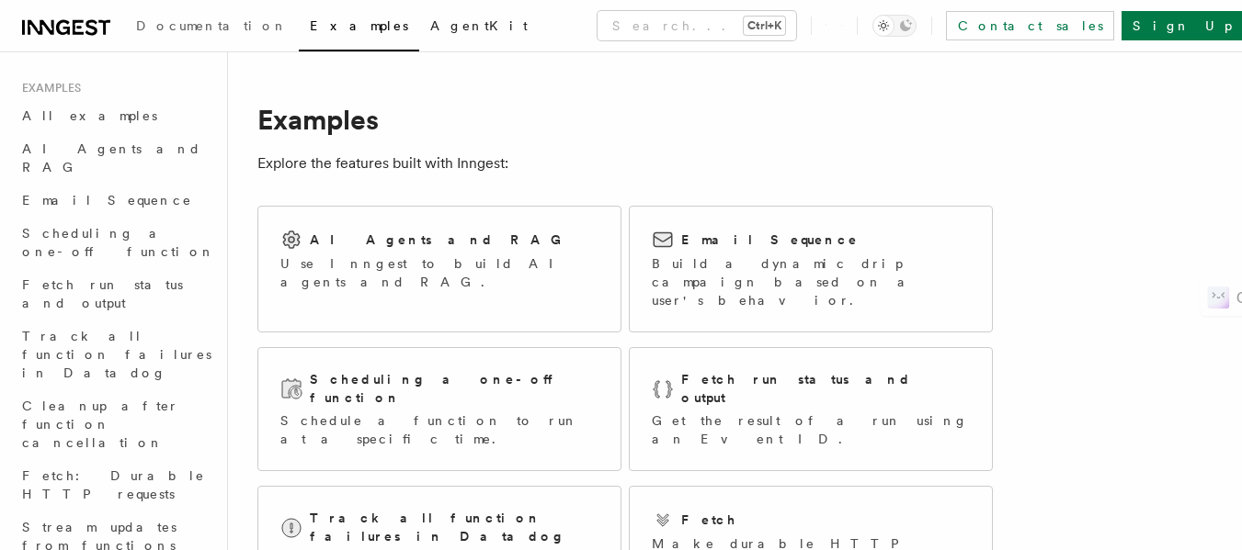
click at [419, 17] on link "AgentKit" at bounding box center [478, 28] width 119 height 44
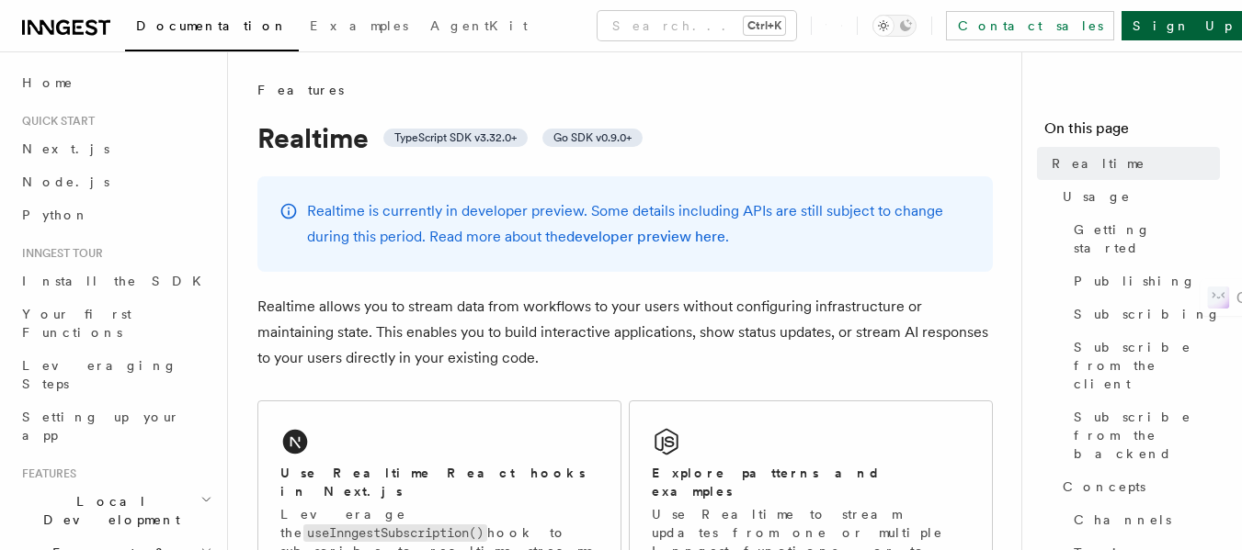
click at [1198, 28] on link "Sign Up" at bounding box center [1181, 25] width 121 height 29
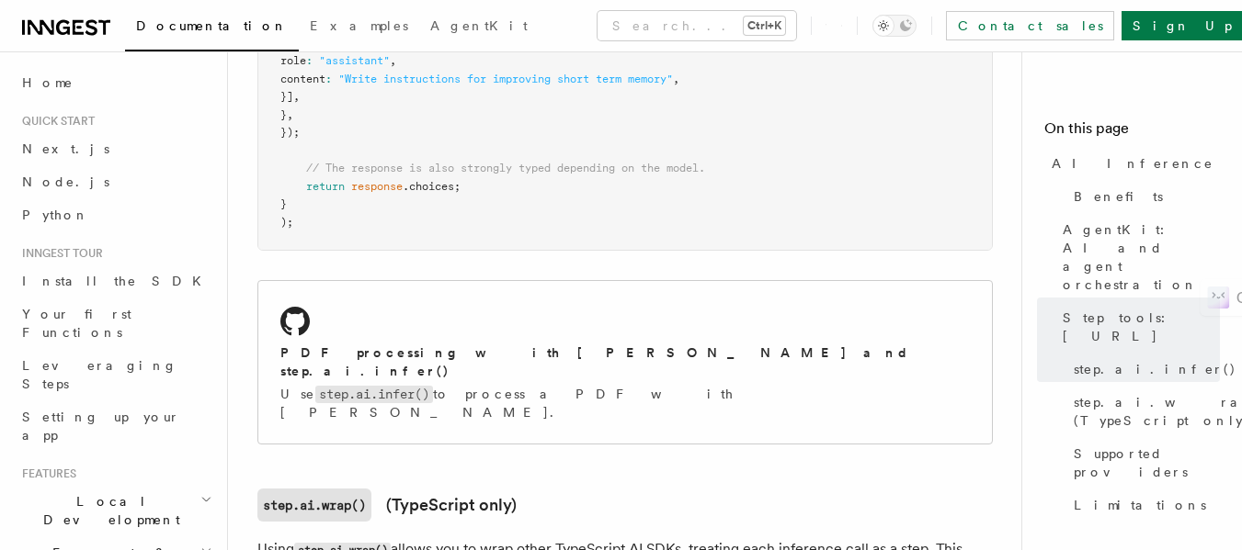
scroll to position [2371, 0]
click at [86, 212] on link "Python" at bounding box center [115, 215] width 201 height 33
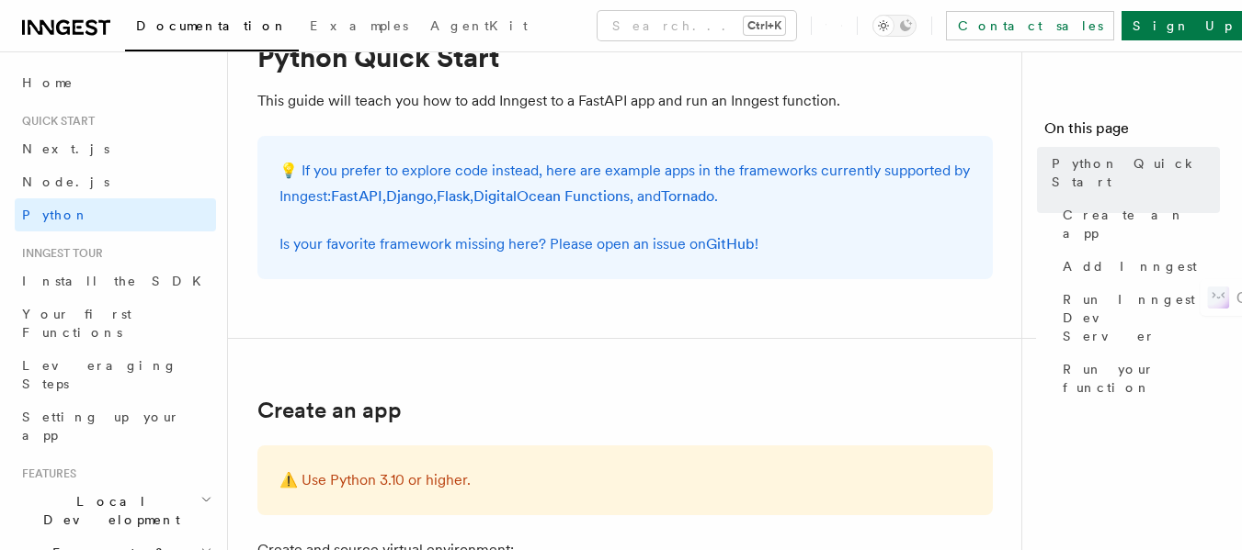
scroll to position [84, 0]
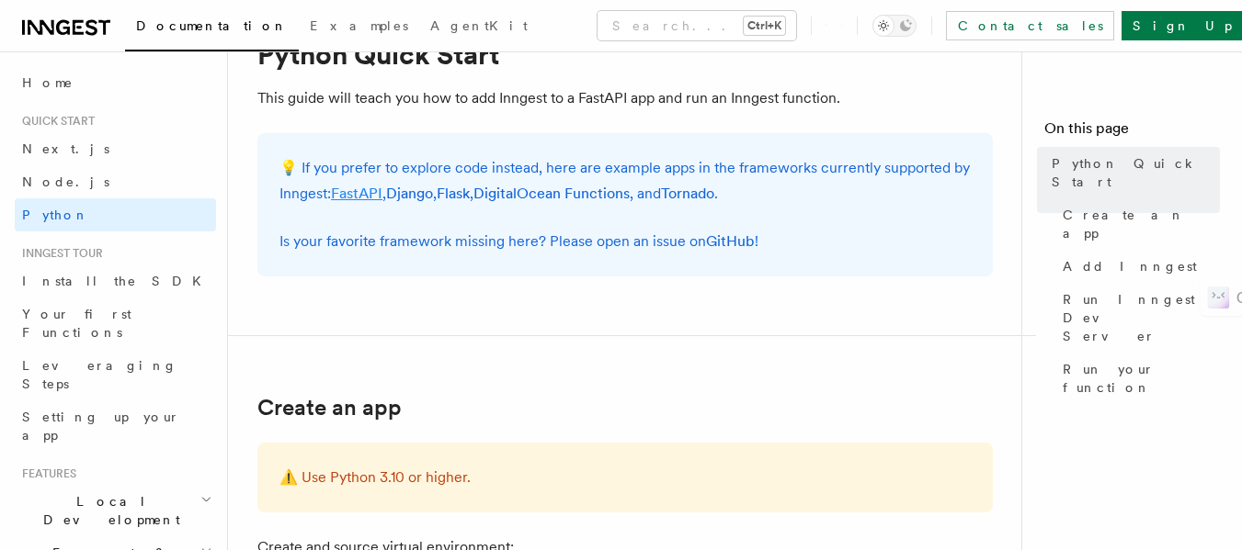
click at [358, 195] on link "FastAPI" at bounding box center [356, 193] width 51 height 17
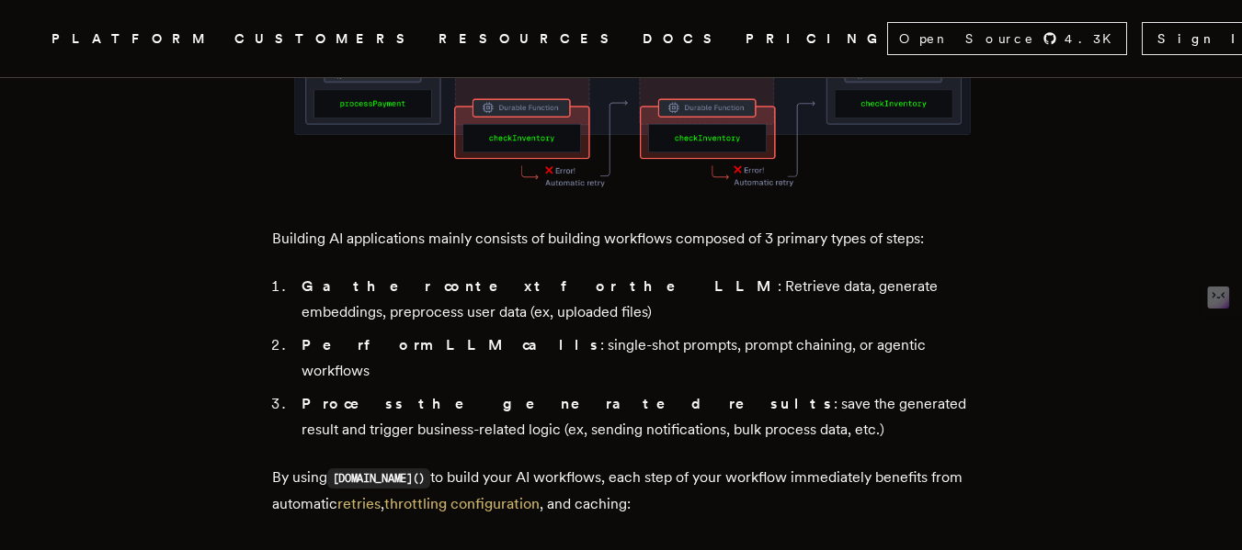
scroll to position [1189, 0]
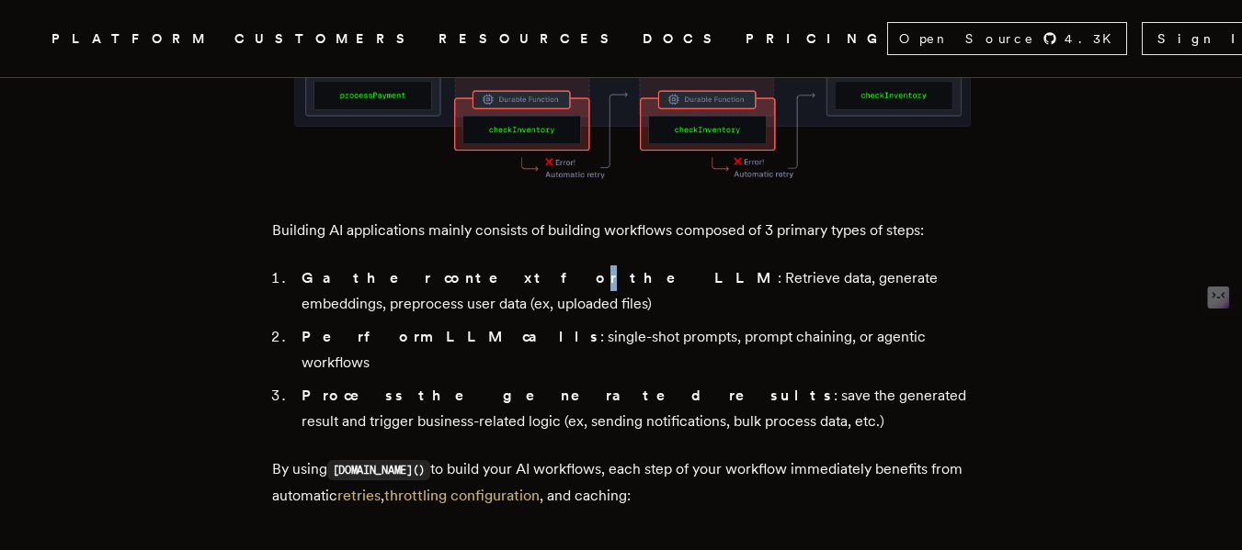
drag, startPoint x: 434, startPoint y: 245, endPoint x: 425, endPoint y: 257, distance: 15.1
click at [425, 266] on li "Gather context for the LLM : Retrieve data, generate embeddings, preprocess use…" at bounding box center [633, 291] width 675 height 51
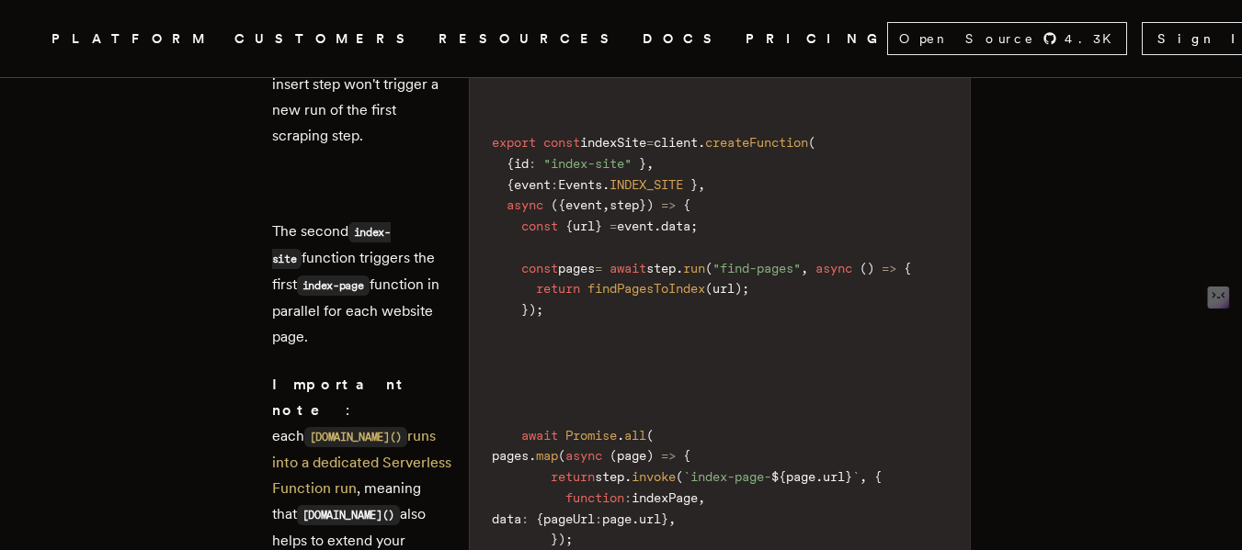
scroll to position [2671, 0]
click at [720, 260] on span ""find-pages"" at bounding box center [756, 267] width 88 height 15
drag, startPoint x: 720, startPoint y: 152, endPoint x: 751, endPoint y: 154, distance: 30.5
click at [751, 260] on span ""find-pages"" at bounding box center [756, 267] width 88 height 15
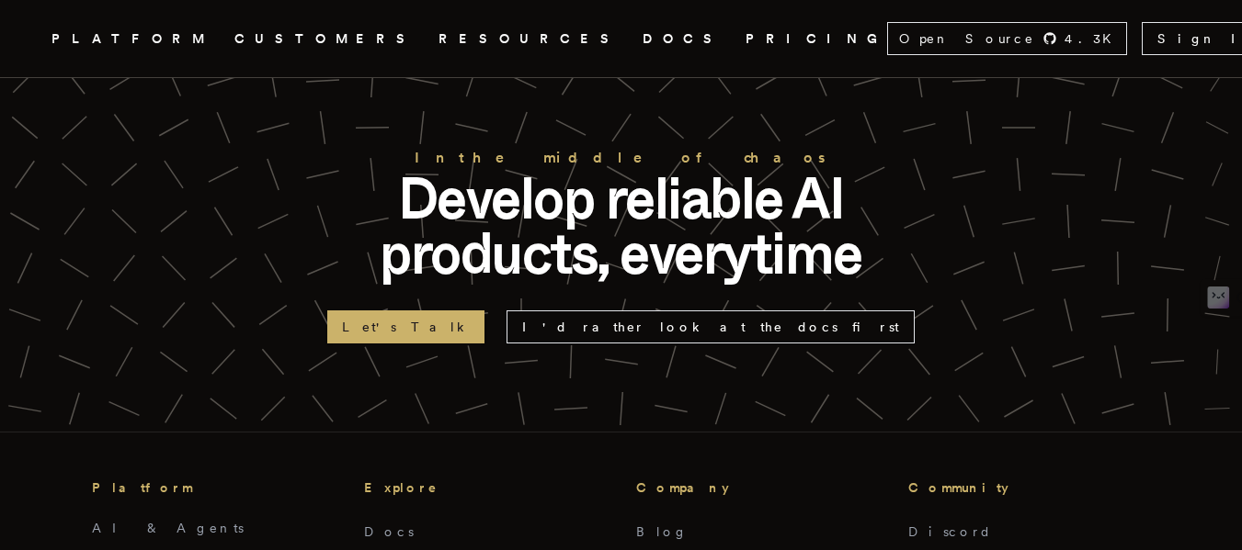
scroll to position [7748, 0]
